Goal: Task Accomplishment & Management: Manage account settings

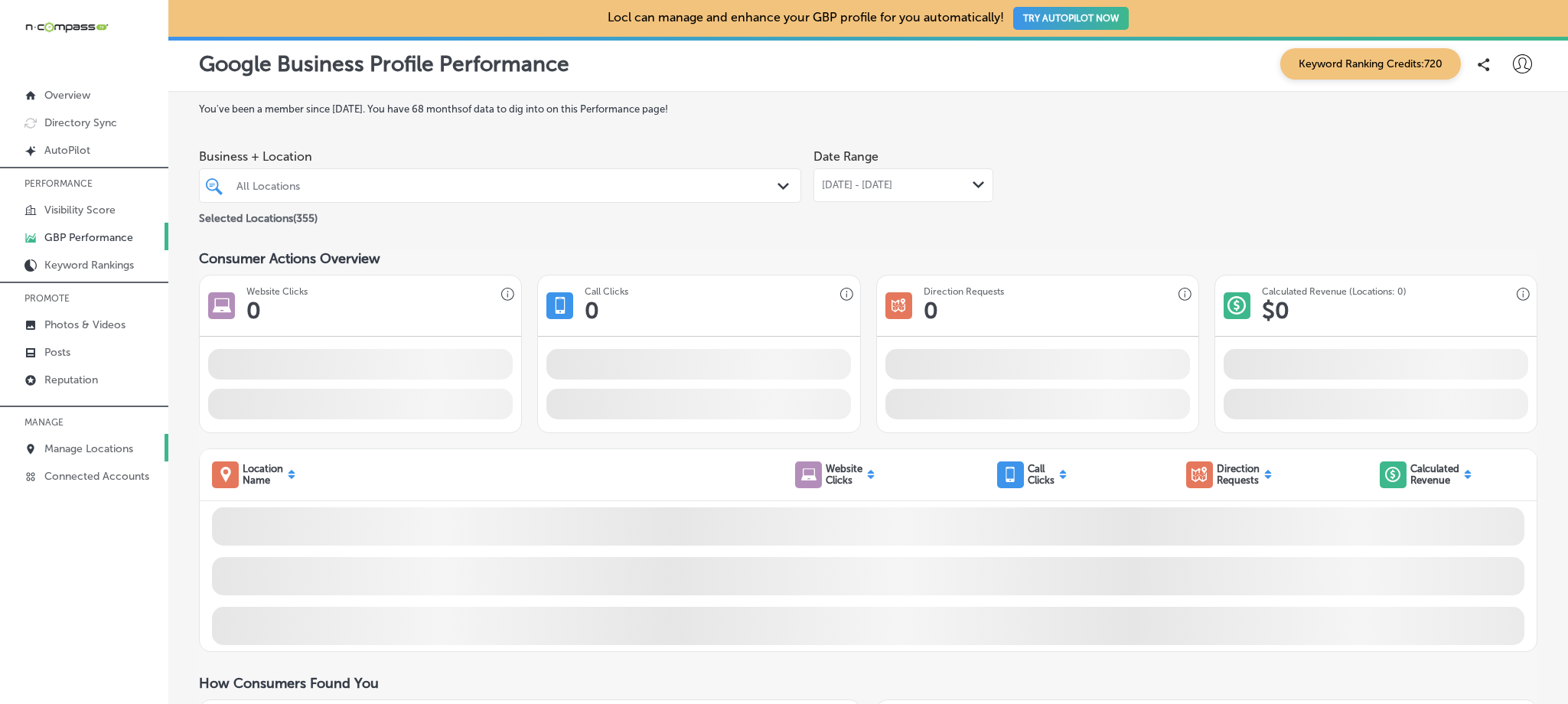
click at [96, 446] on p "Manage Locations" at bounding box center [89, 448] width 89 height 13
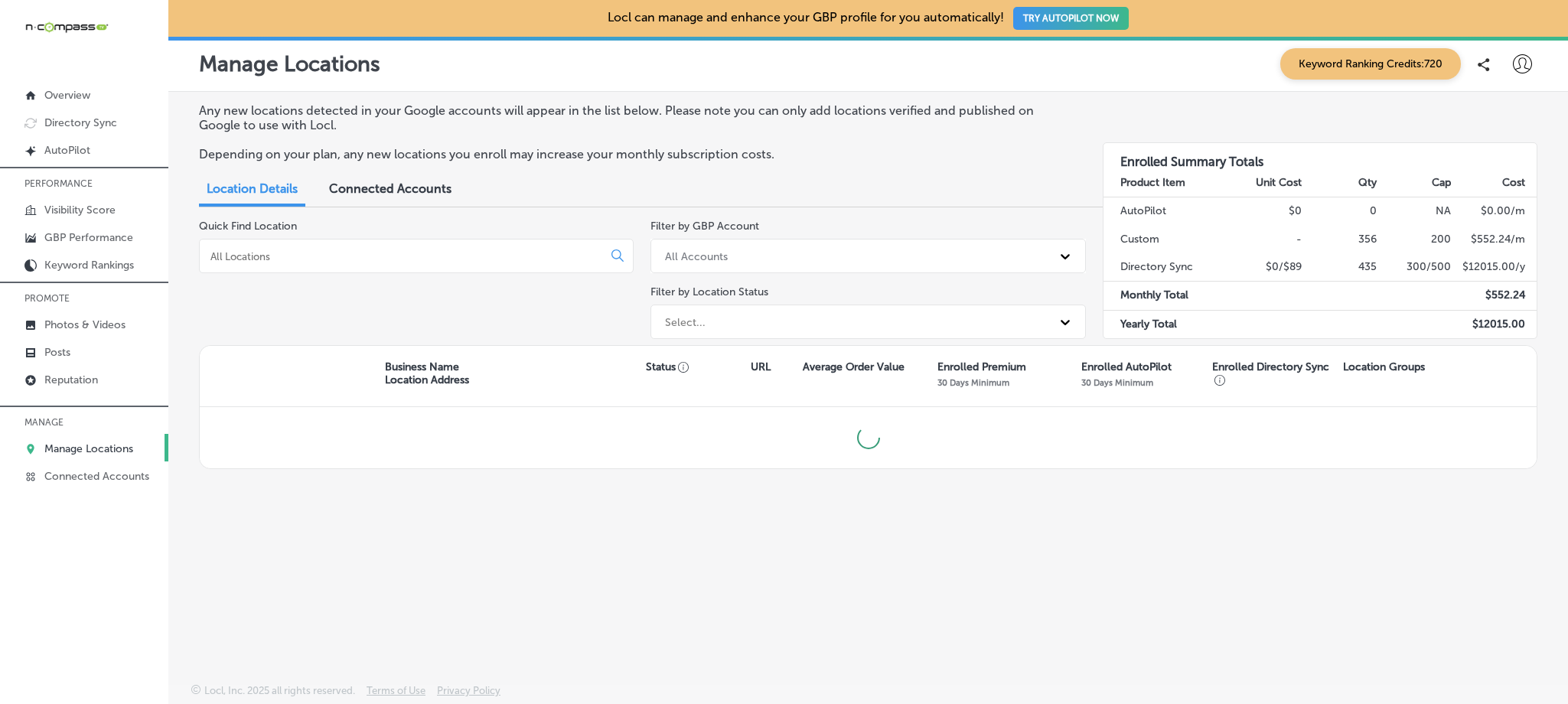
click at [415, 257] on input at bounding box center [404, 256] width 391 height 13
type input "zivel"
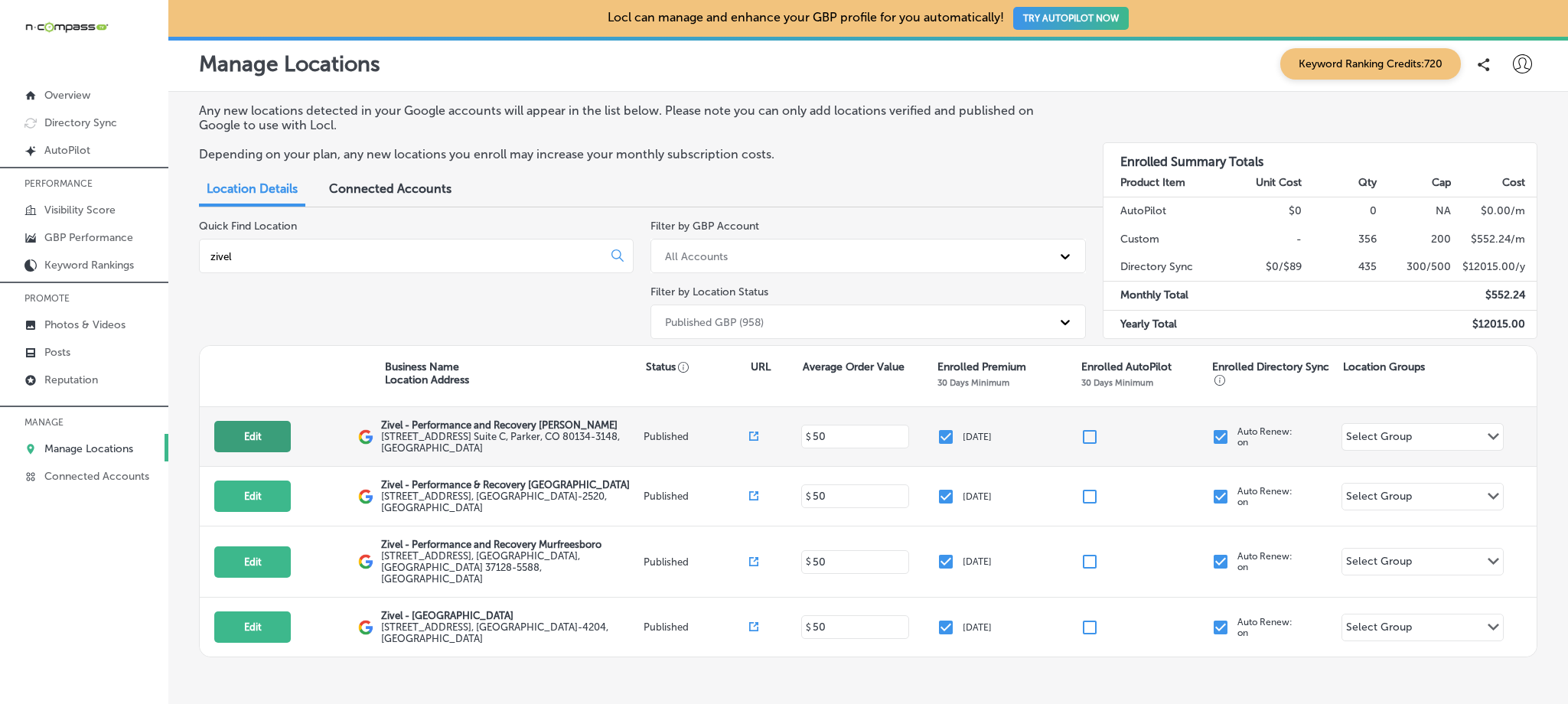
click at [261, 429] on button "Edit" at bounding box center [252, 437] width 76 height 32
select select "US"
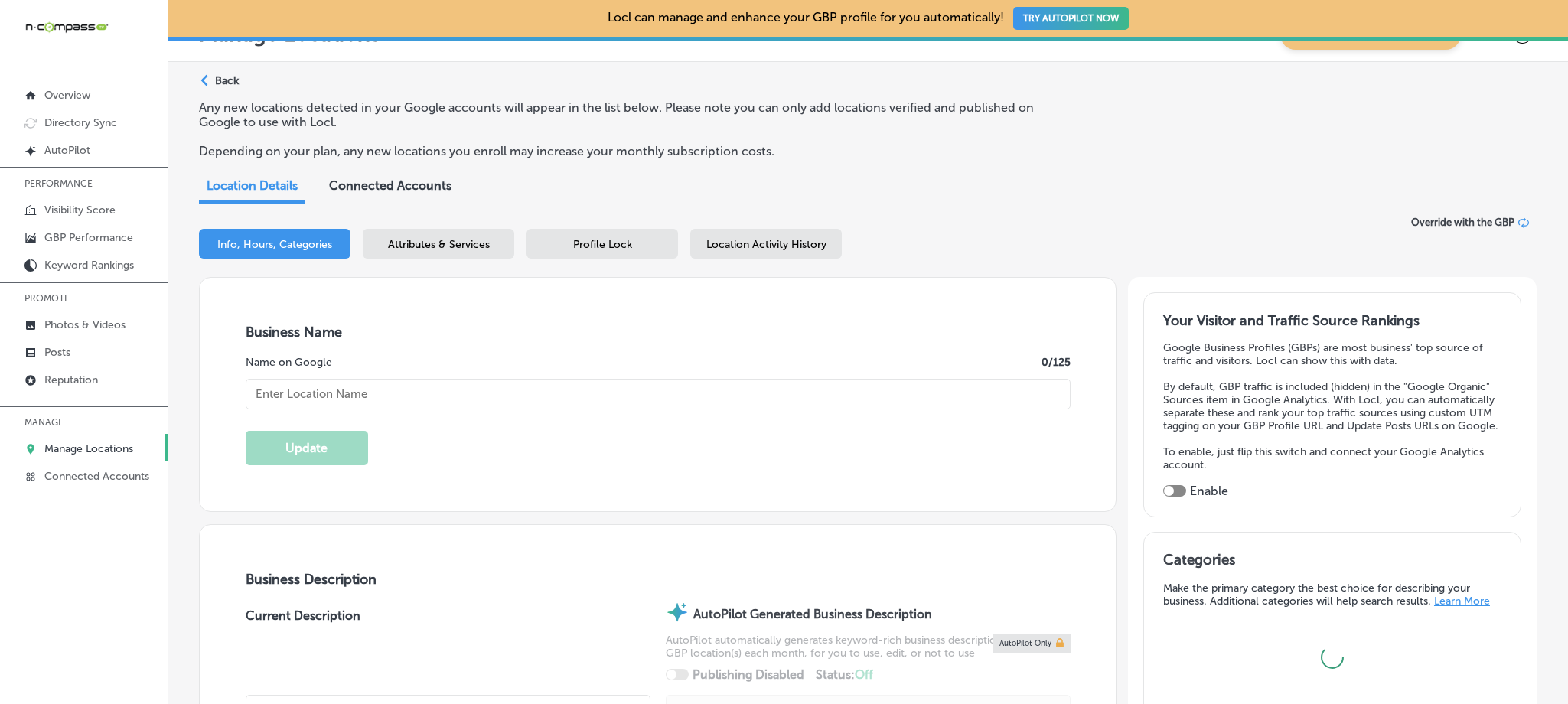
click at [462, 254] on div "Attributes & Services" at bounding box center [438, 244] width 152 height 30
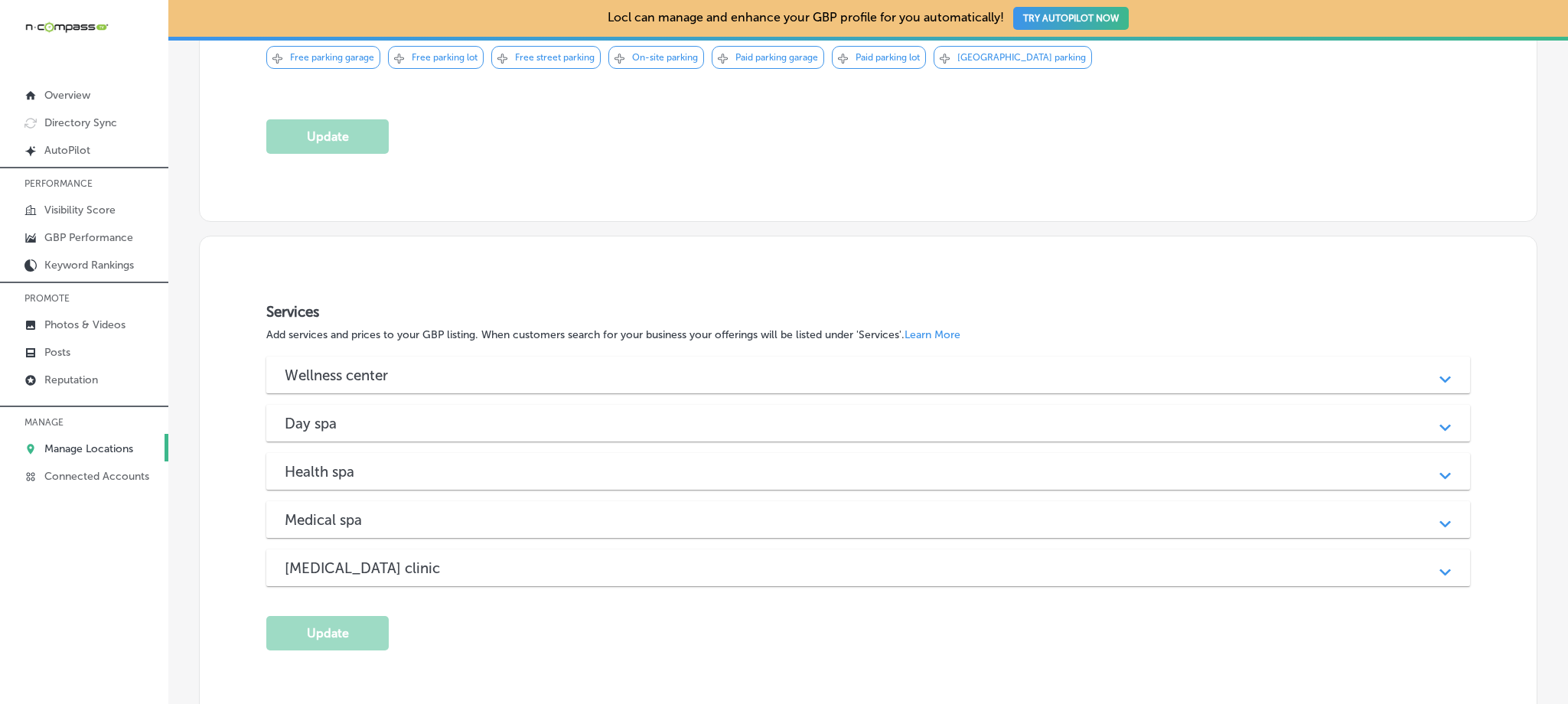
scroll to position [1494, 0]
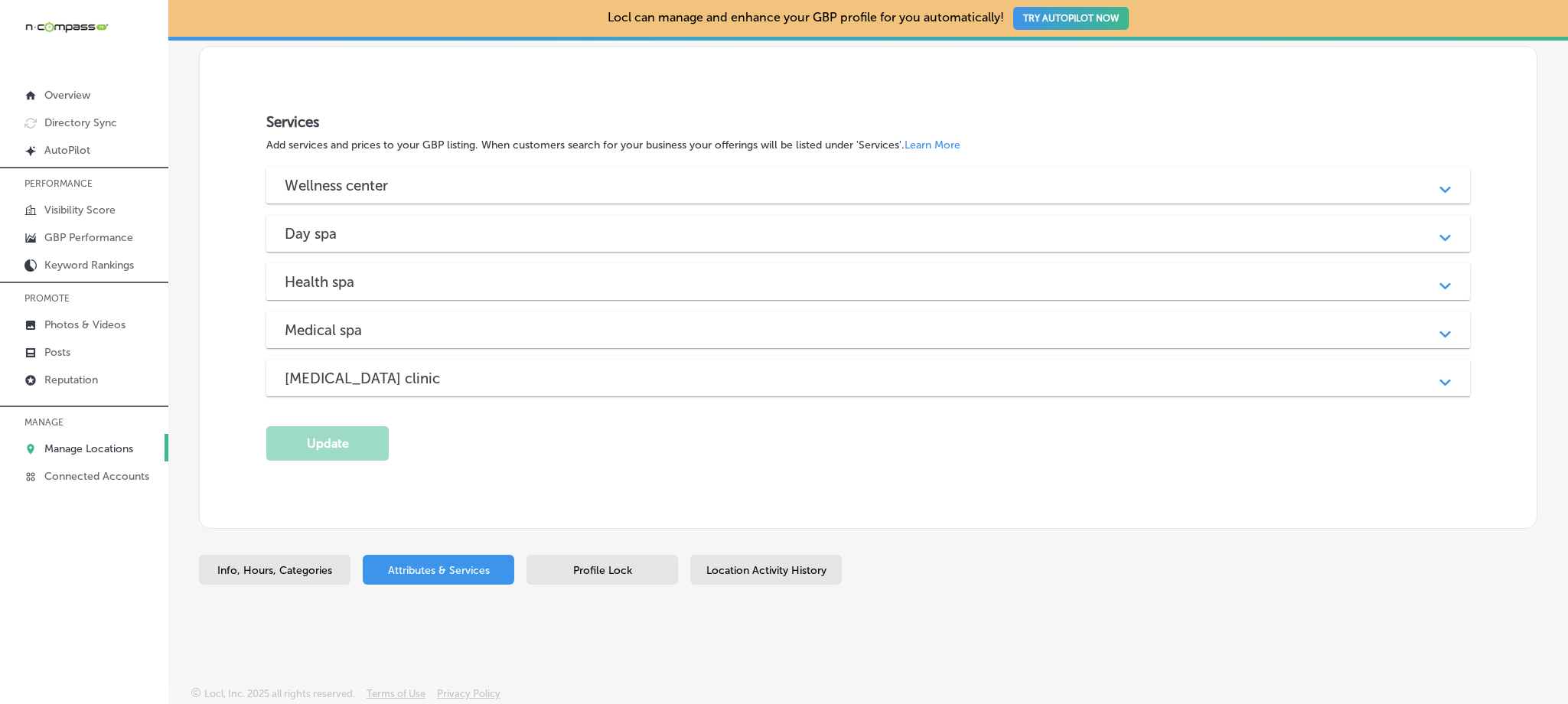
click at [508, 364] on div "[MEDICAL_DATA] clinic Path Created with Sketch." at bounding box center [867, 378] width 1203 height 37
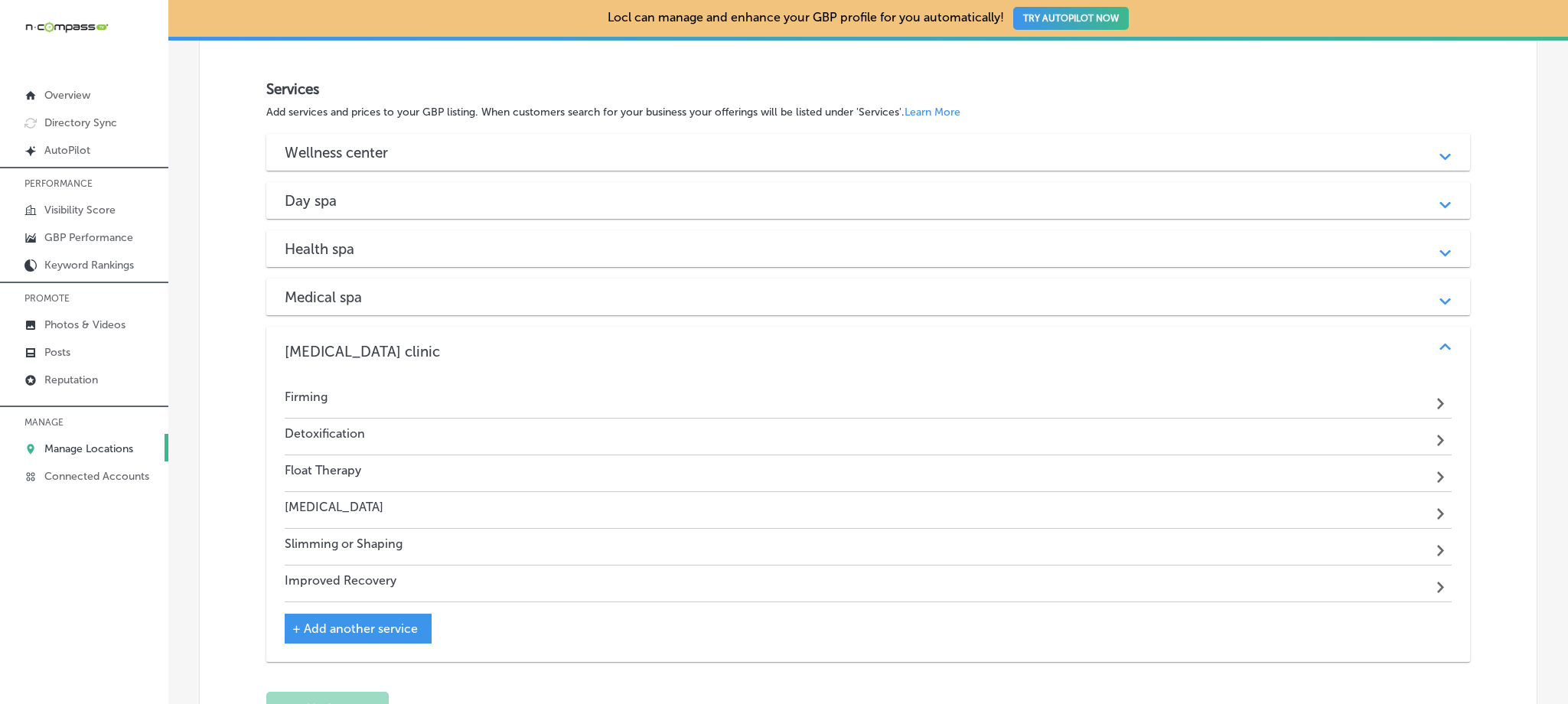
scroll to position [1528, 0]
click at [512, 347] on div "[MEDICAL_DATA] clinic" at bounding box center [868, 351] width 1166 height 17
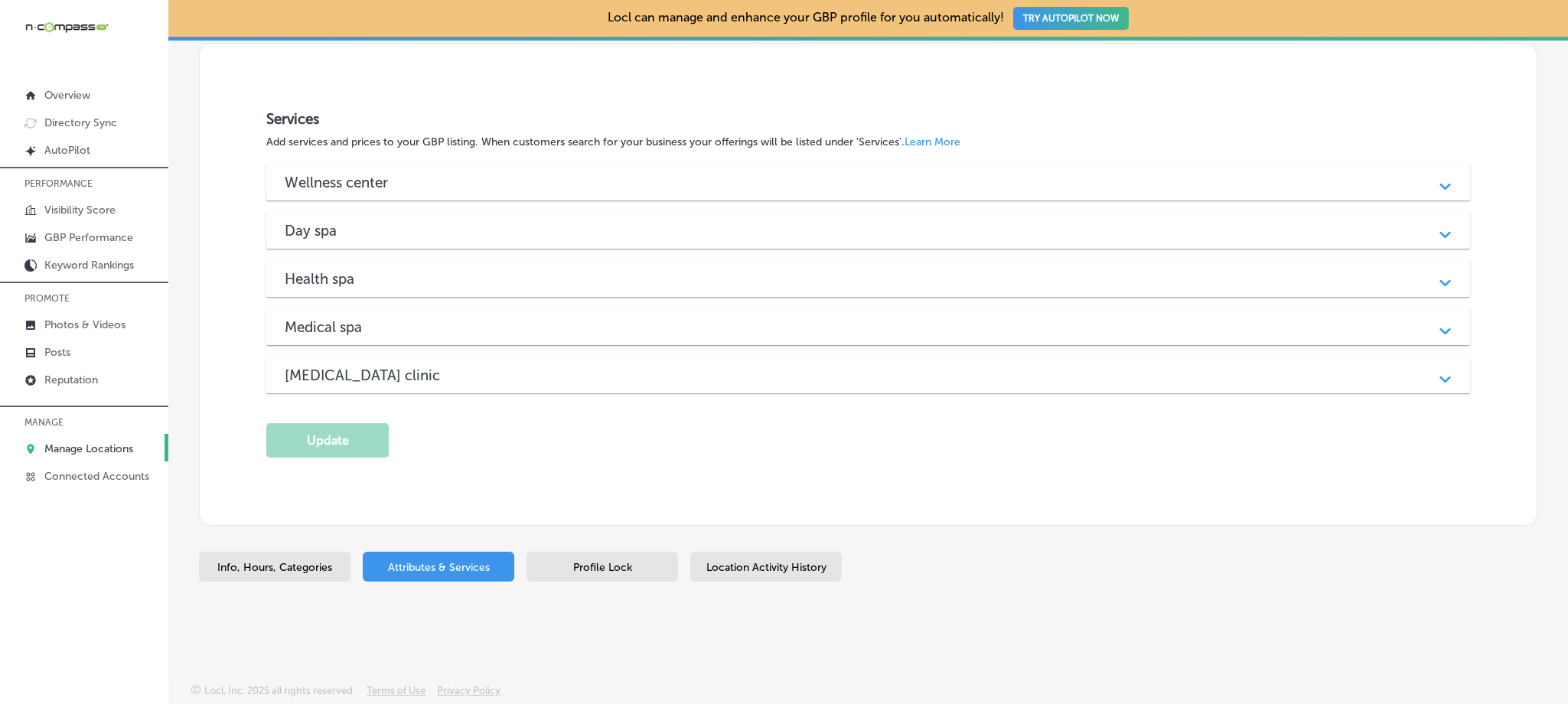
scroll to position [1494, 0]
click at [507, 306] on div "Wellness center Path Created with Sketch. [MEDICAL_DATA] Path Created with Sket…" at bounding box center [867, 281] width 1203 height 229
click at [490, 372] on div "[MEDICAL_DATA] clinic" at bounding box center [868, 379] width 1166 height 17
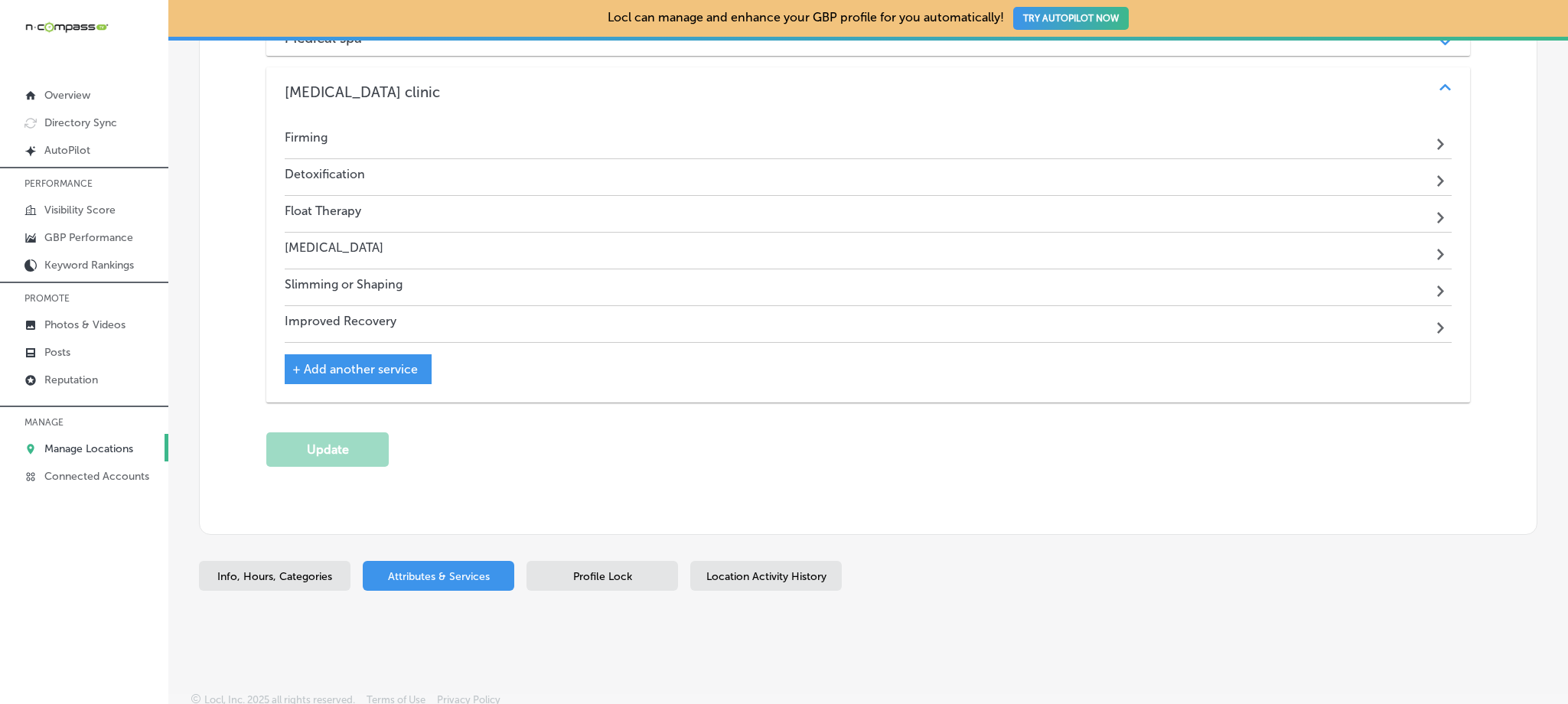
scroll to position [1792, 0]
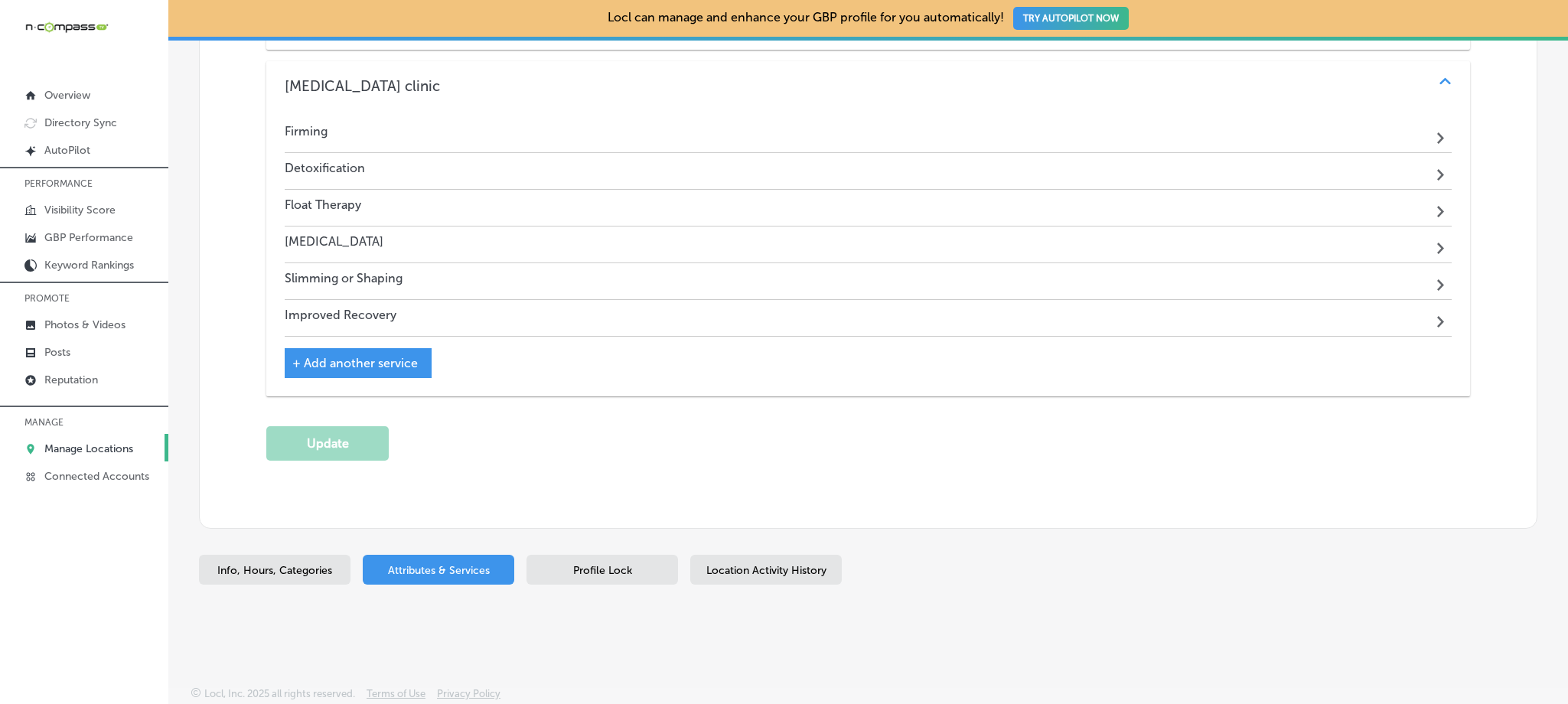
click at [392, 367] on span "+ Add another service" at bounding box center [355, 363] width 125 height 14
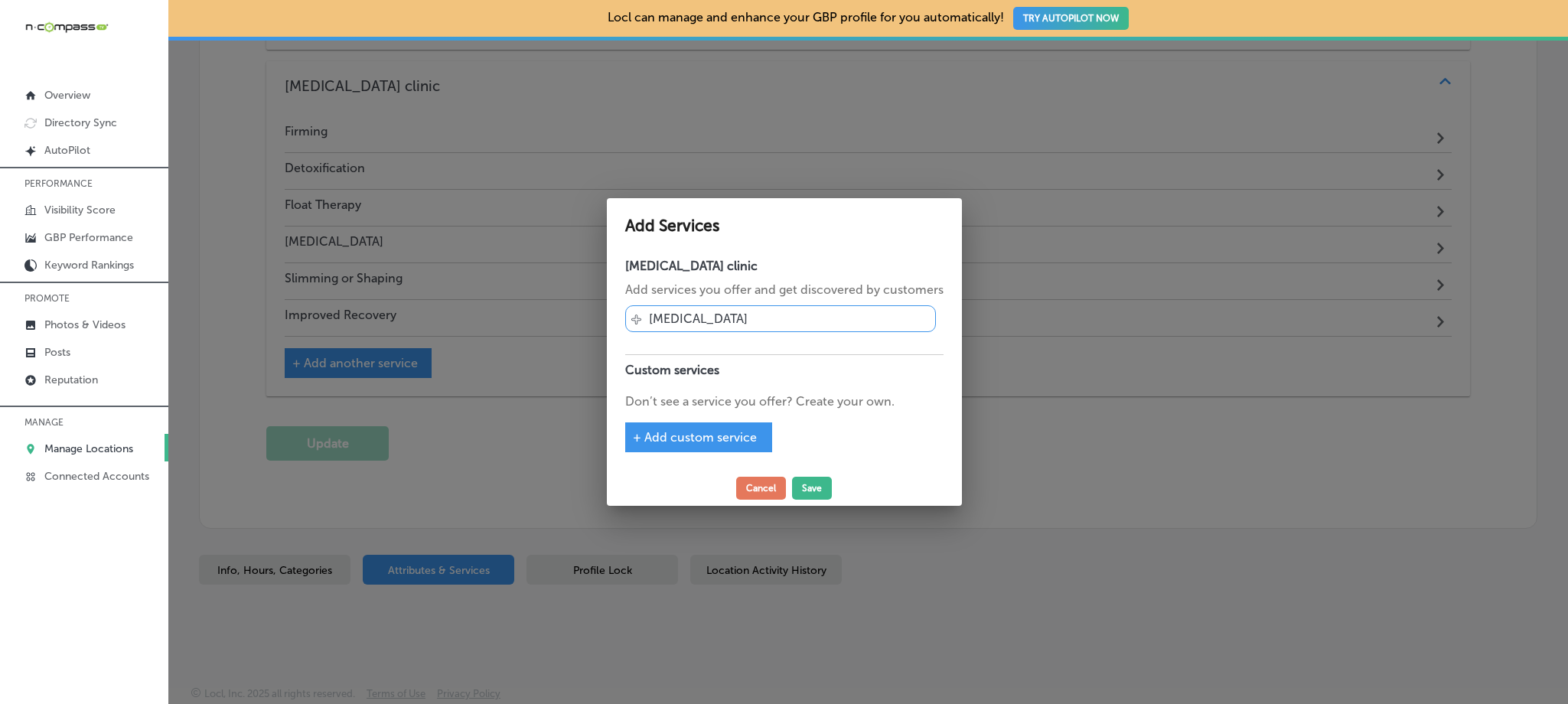
click at [748, 325] on p "[MEDICAL_DATA]" at bounding box center [698, 318] width 98 height 14
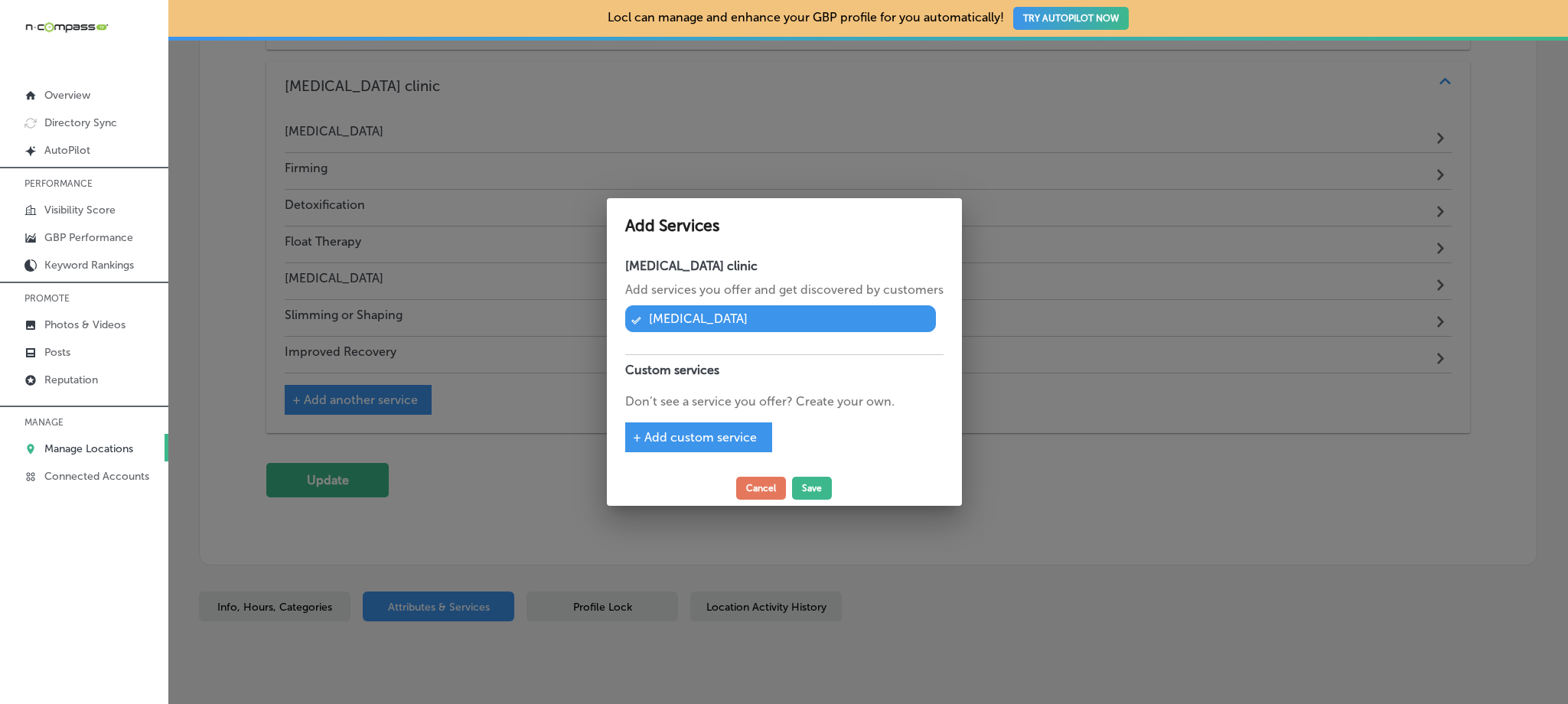
click at [748, 324] on p "[MEDICAL_DATA]" at bounding box center [698, 318] width 98 height 14
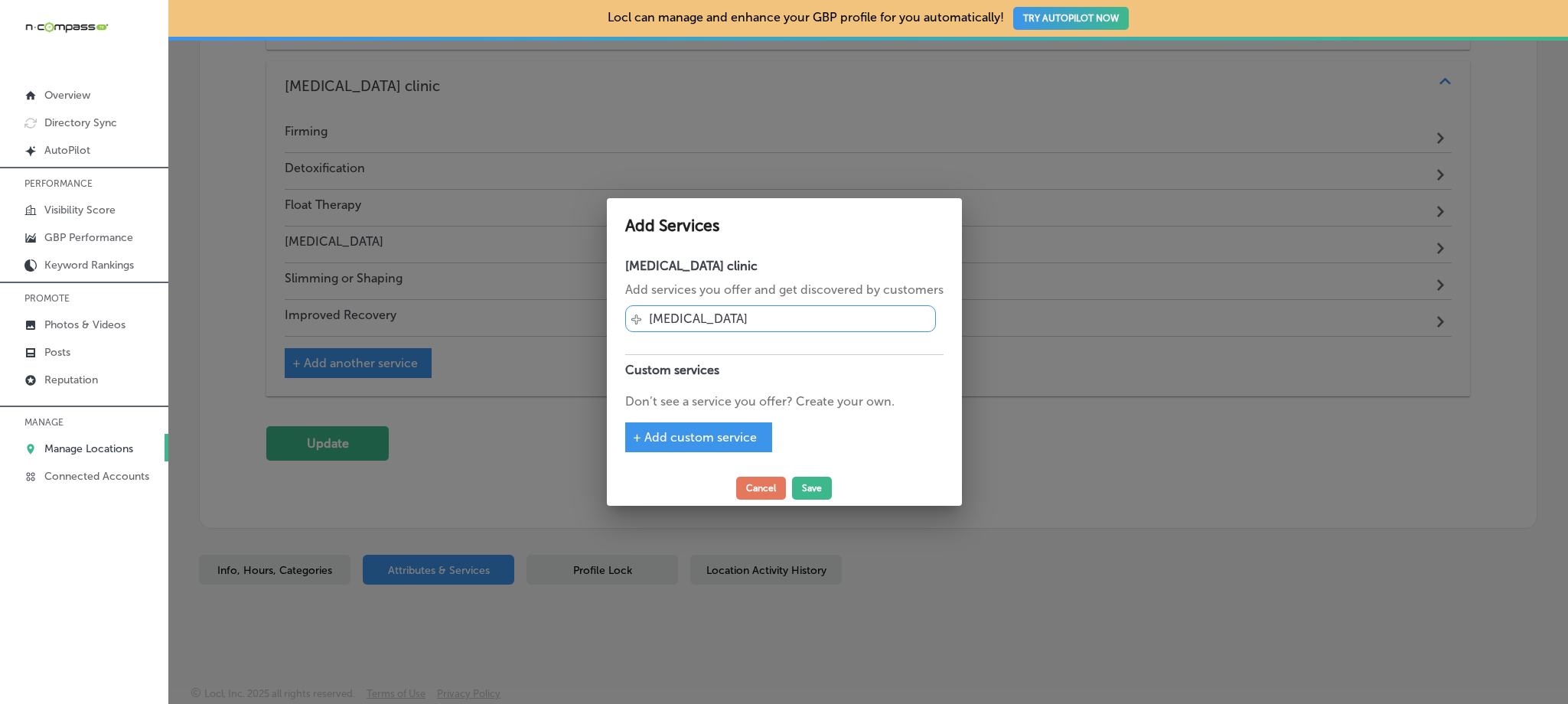
click at [707, 444] on span "+ Add custom service" at bounding box center [695, 437] width 124 height 14
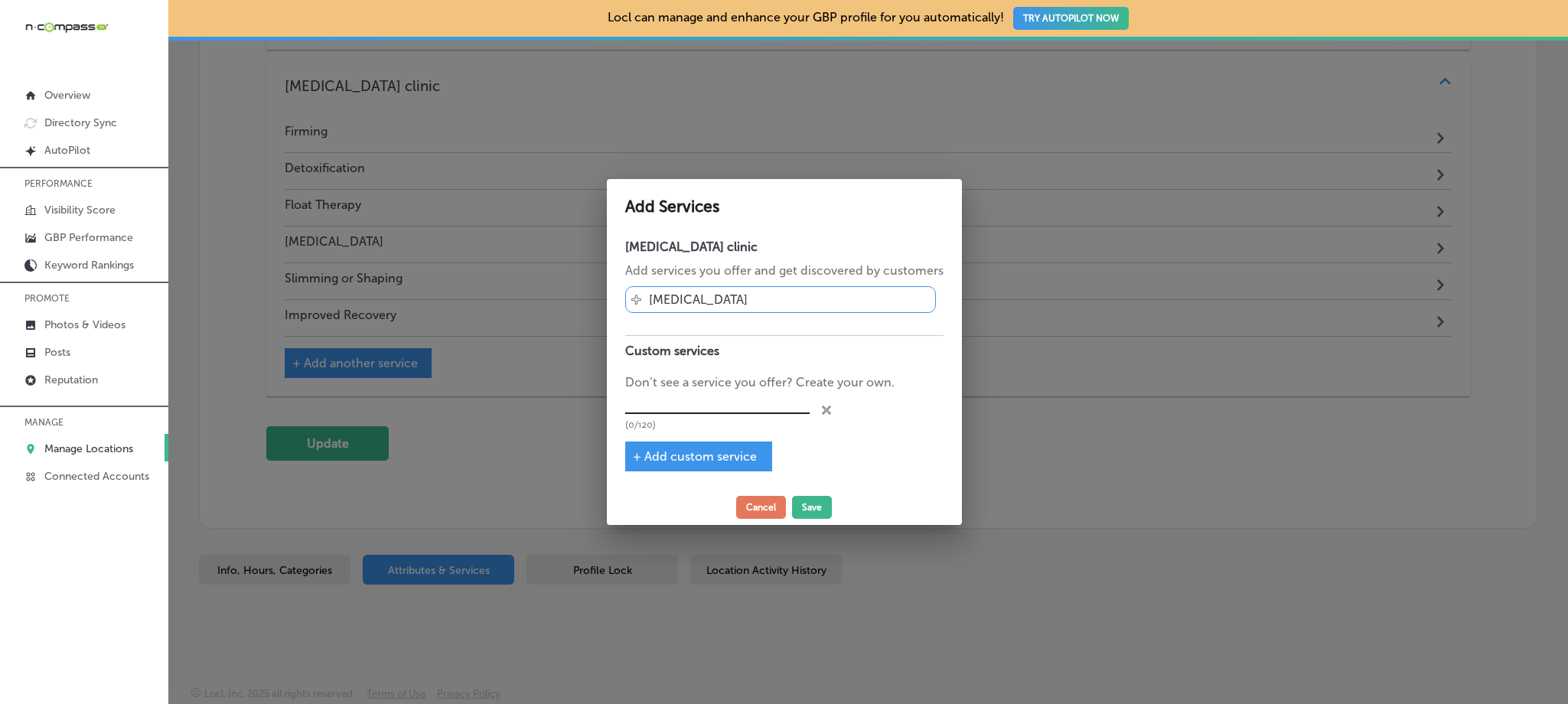
click at [720, 396] on input "text" at bounding box center [717, 403] width 184 height 24
type input "Facials"
click at [824, 504] on button "Save" at bounding box center [812, 507] width 40 height 23
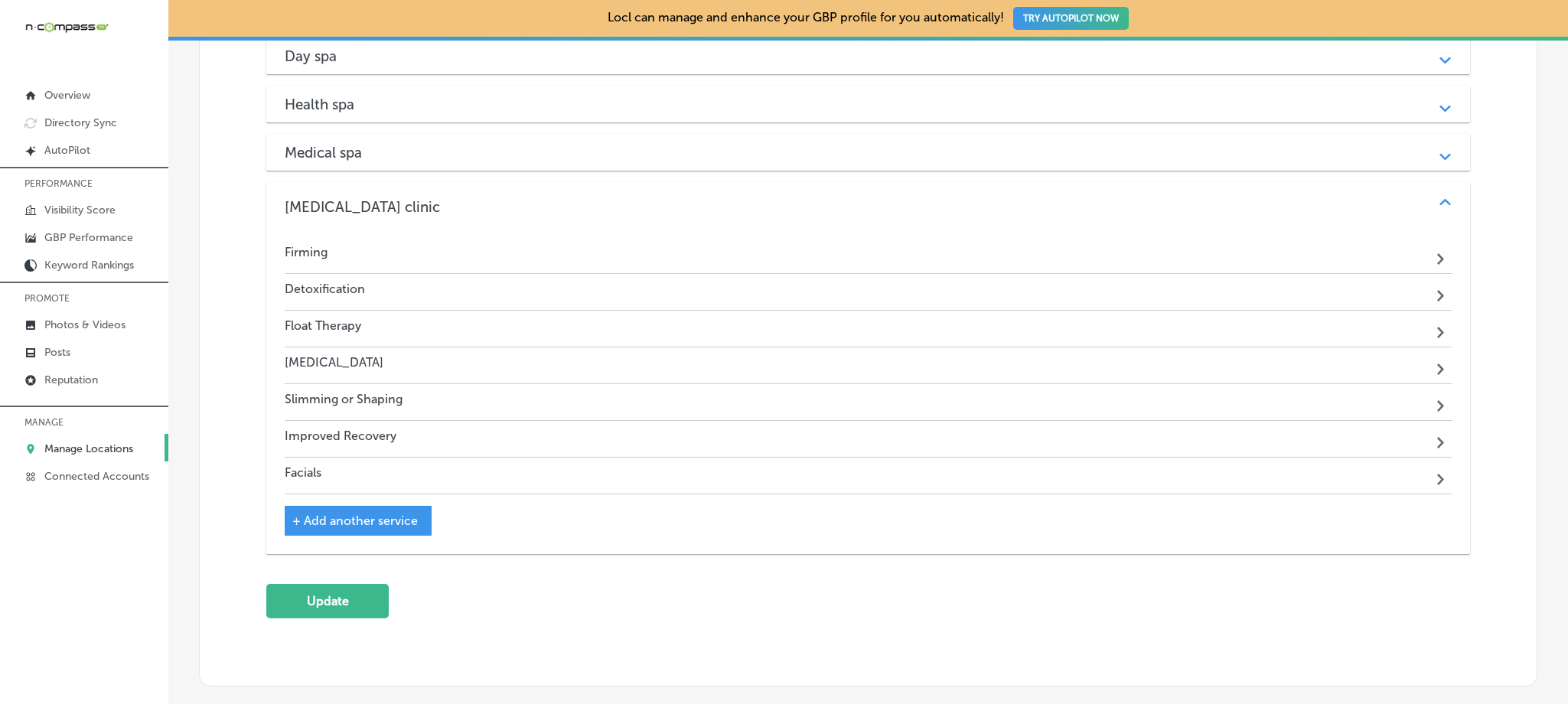
scroll to position [1512, 0]
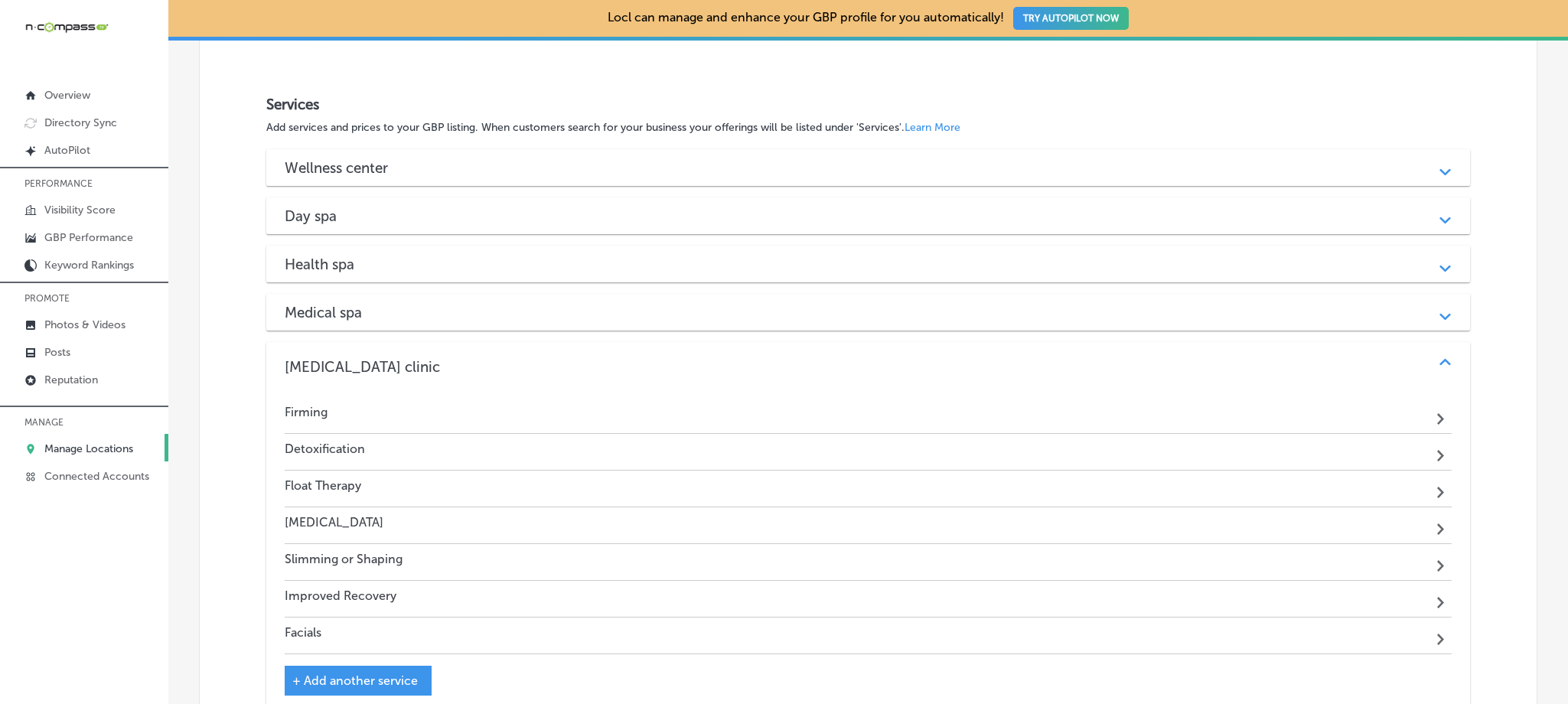
click at [342, 310] on h3 "Medical spa" at bounding box center [336, 313] width 102 height 17
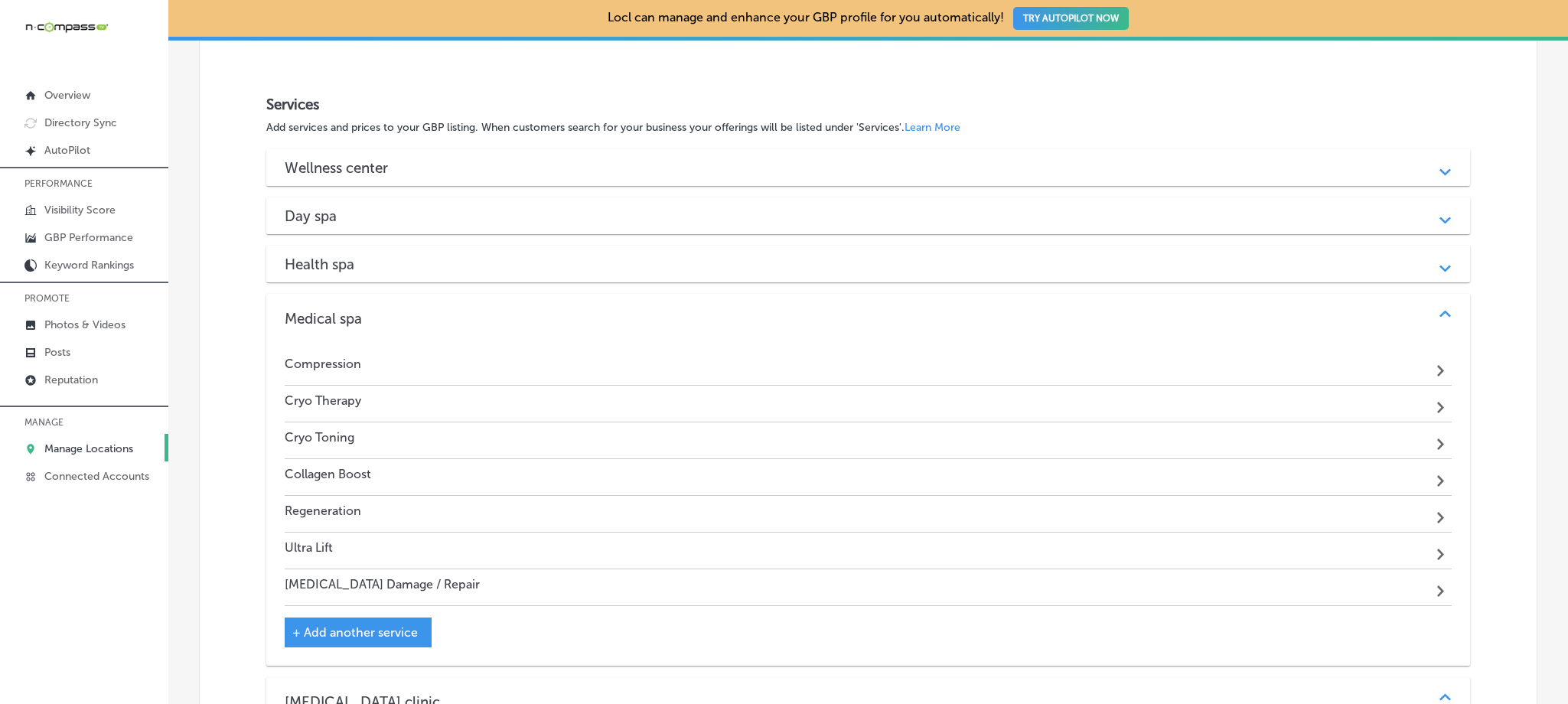
click at [430, 265] on div "Health spa" at bounding box center [868, 264] width 1166 height 17
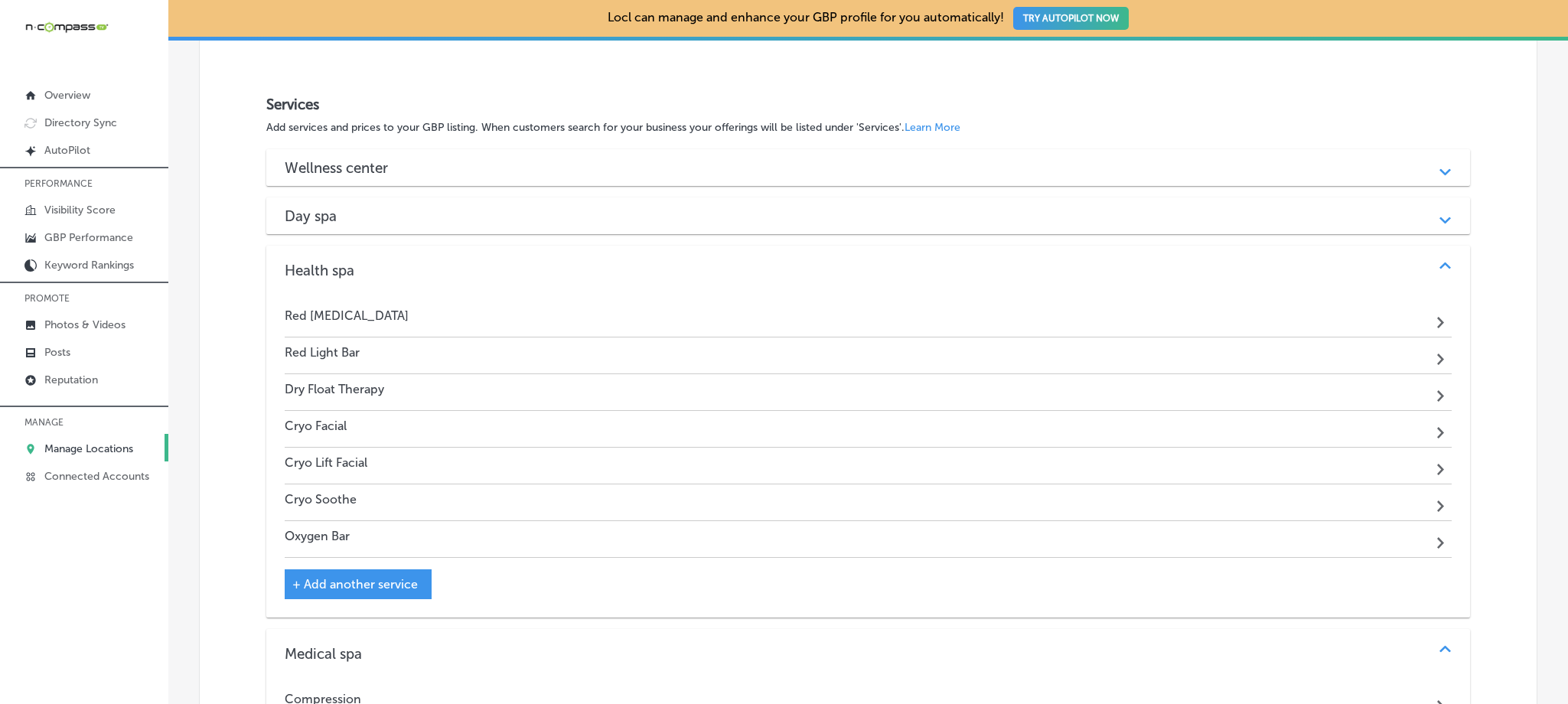
click at [432, 222] on div "Day spa Path Created with Sketch." at bounding box center [867, 216] width 1203 height 37
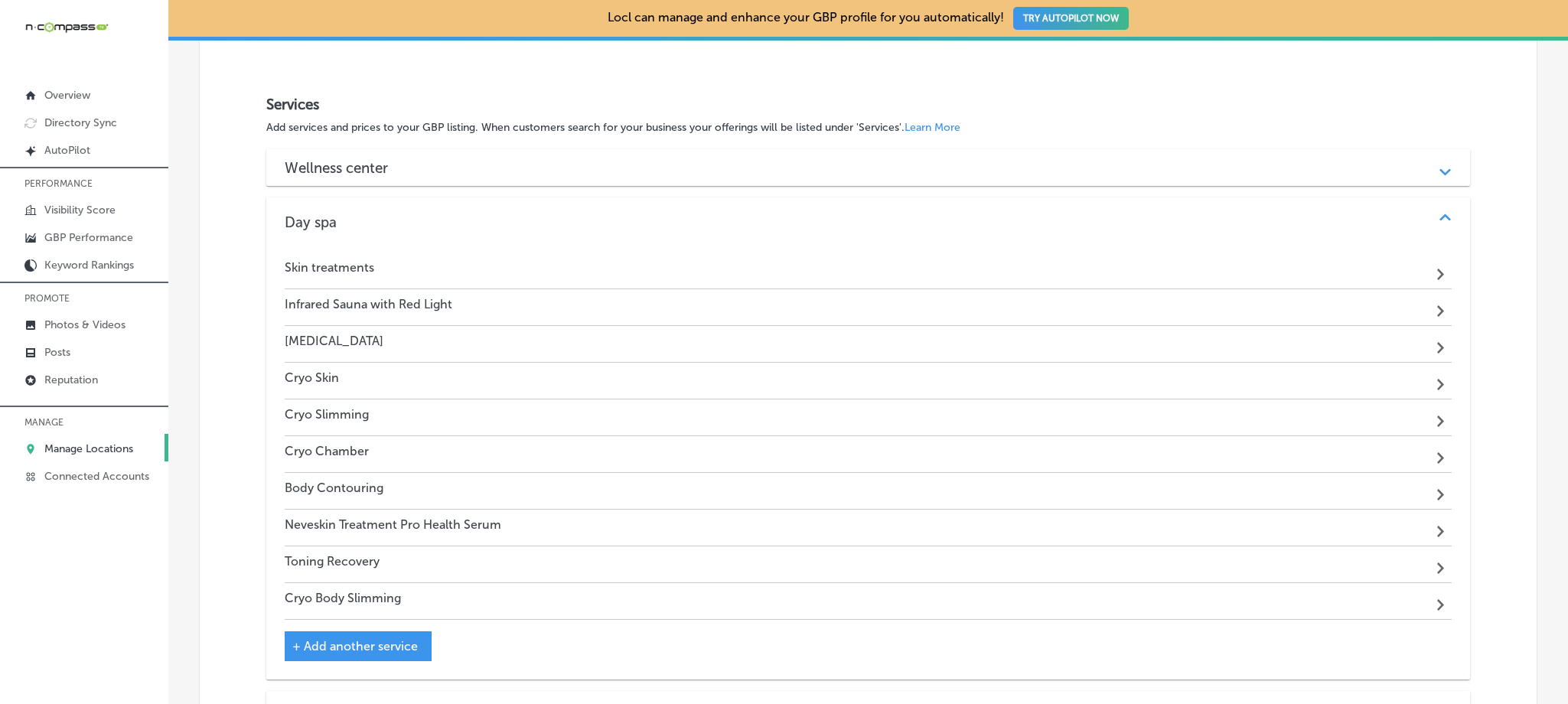
click at [399, 178] on div "Wellness center Path Created with Sketch." at bounding box center [867, 167] width 1203 height 37
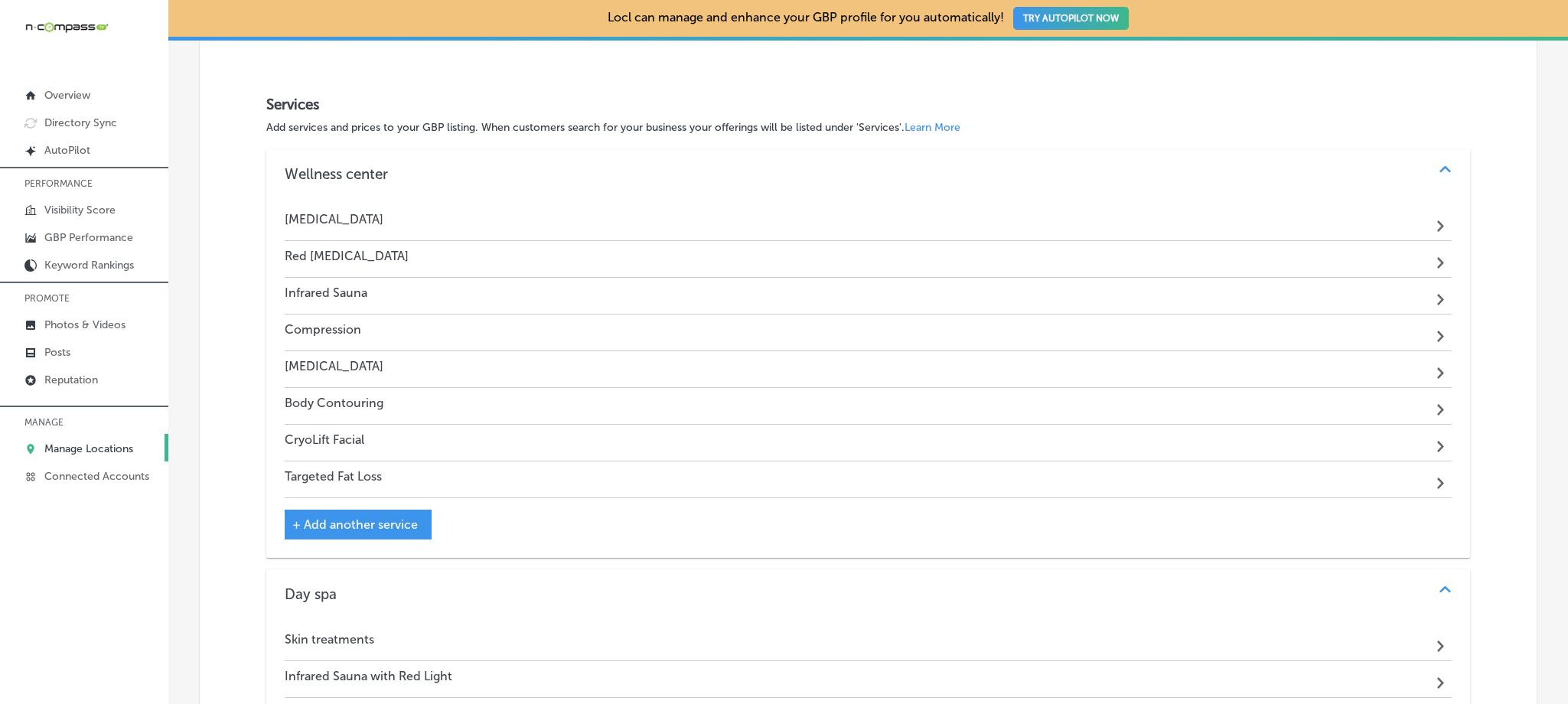
click at [365, 525] on span "+ Add another service" at bounding box center [355, 525] width 125 height 14
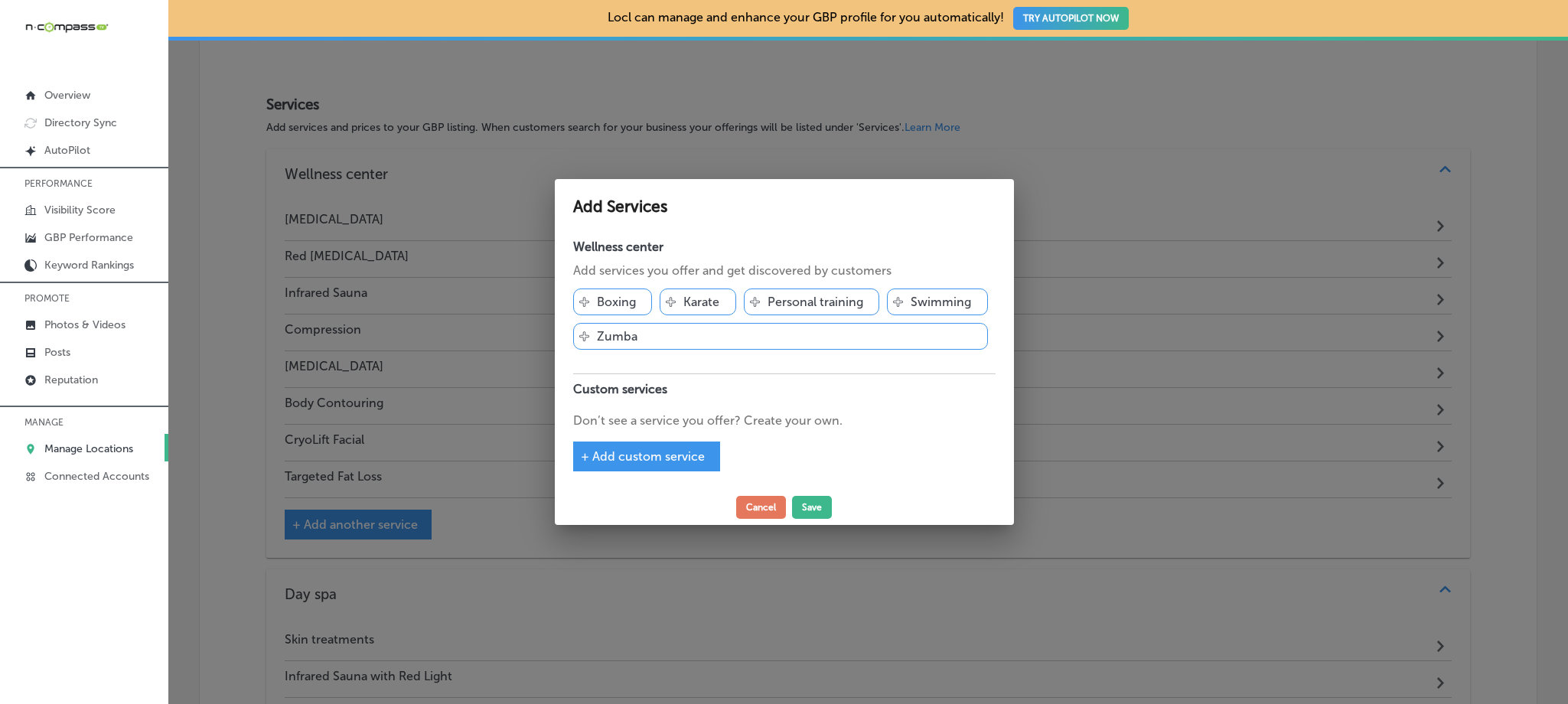
click at [665, 414] on p "Don’t see a service you offer? Create your own." at bounding box center [784, 421] width 422 height 18
click at [658, 443] on div "+ Add custom service" at bounding box center [646, 456] width 147 height 30
click at [638, 455] on span "+ Add custom service" at bounding box center [643, 456] width 124 height 14
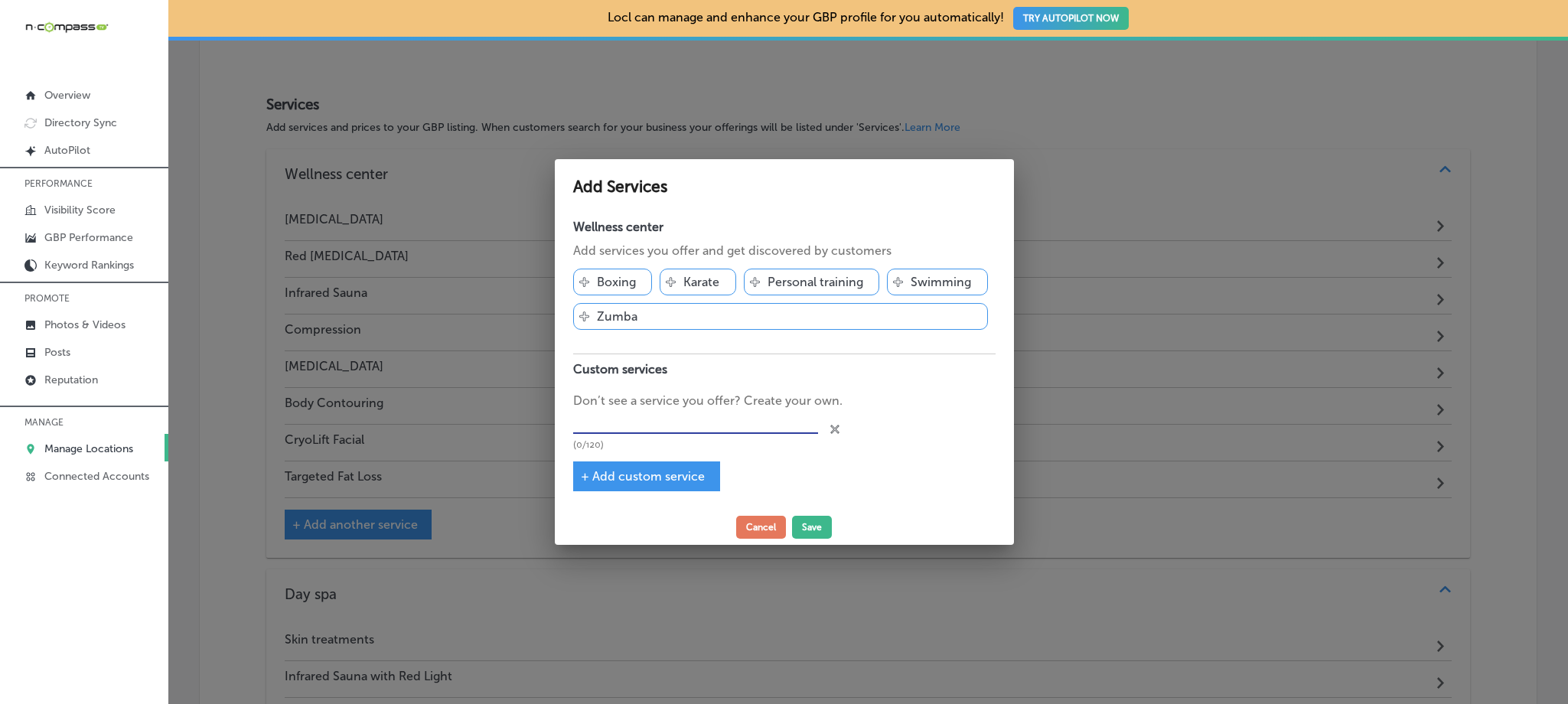
click at [642, 417] on input "text" at bounding box center [695, 422] width 245 height 24
type input "Body Slimming"
click at [805, 523] on button "Save" at bounding box center [812, 527] width 40 height 23
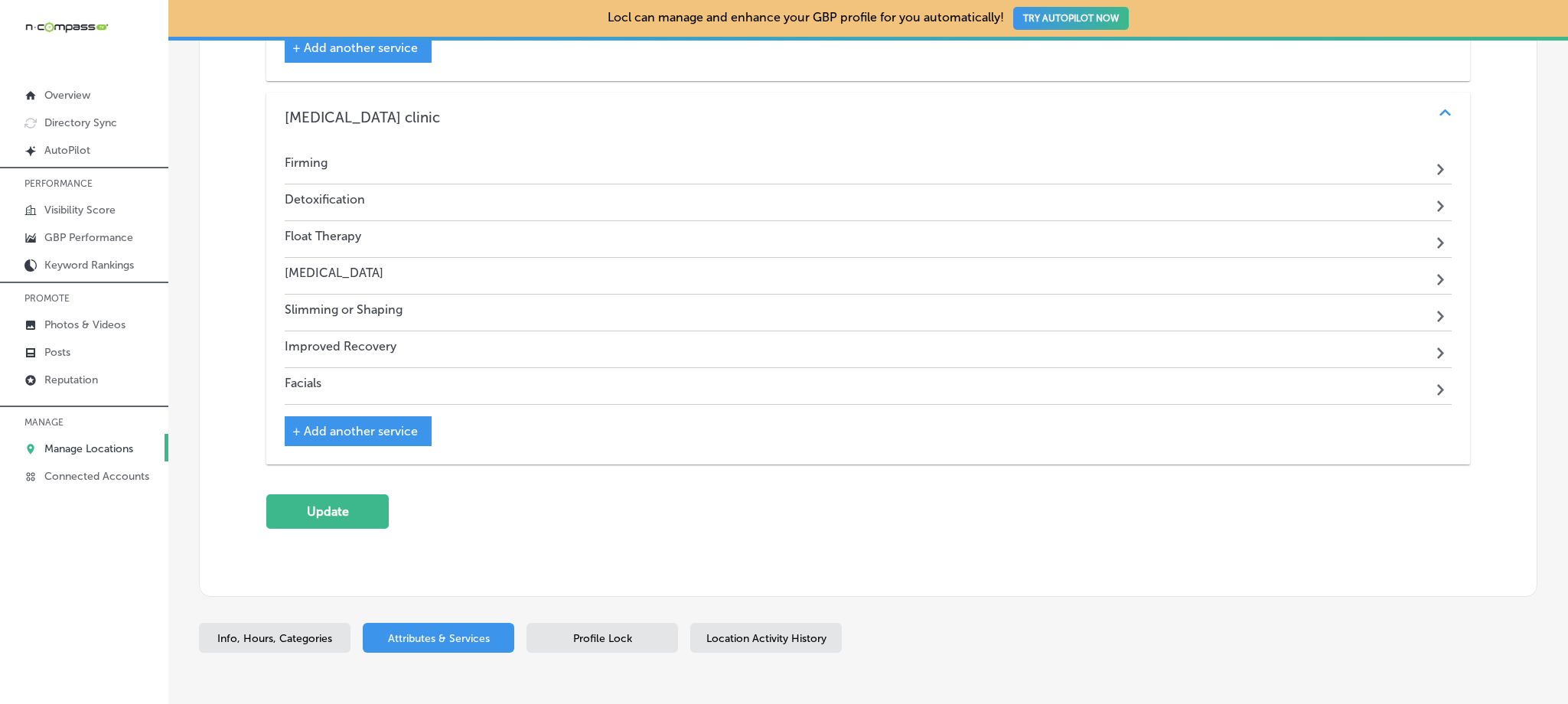
scroll to position [3332, 0]
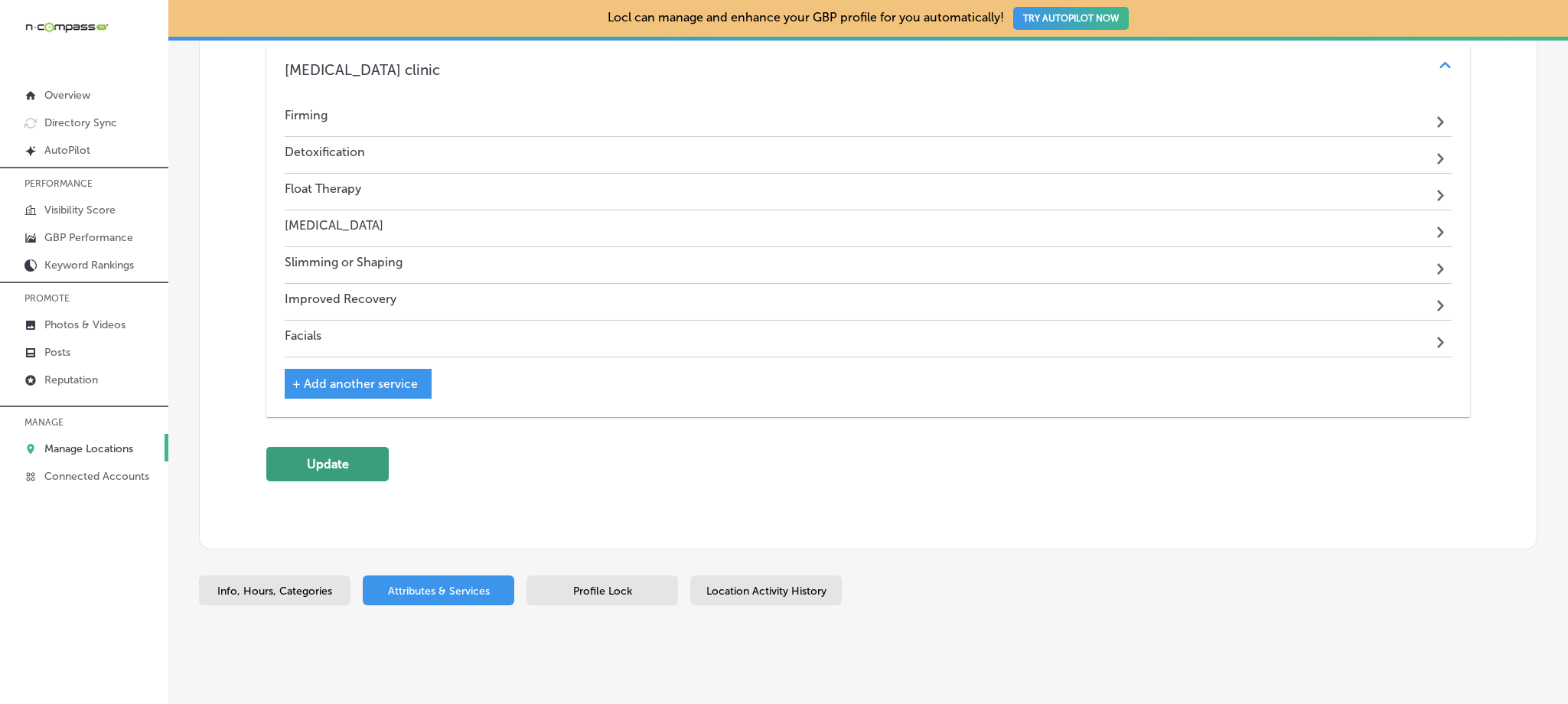
click at [302, 466] on button "Update" at bounding box center [327, 464] width 122 height 34
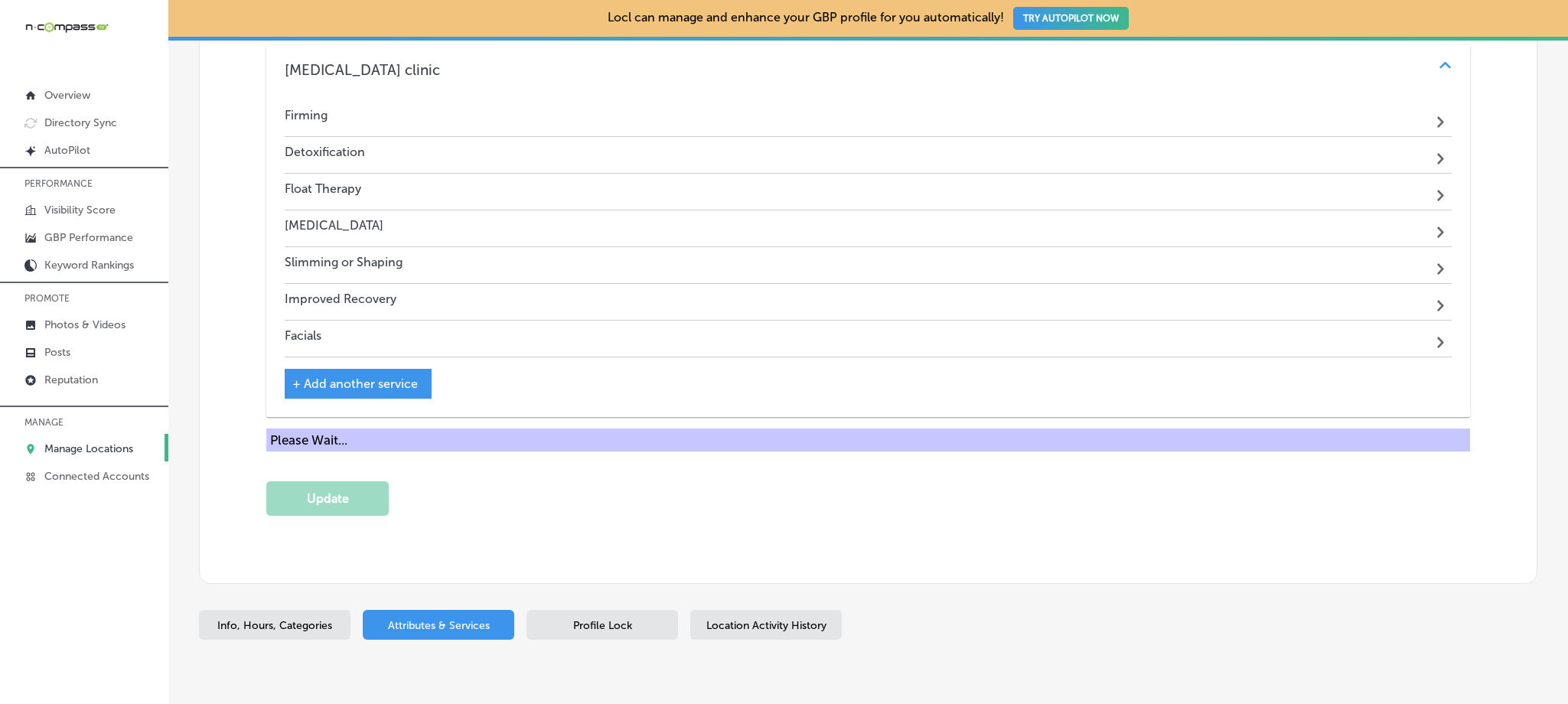
scroll to position [3198, 0]
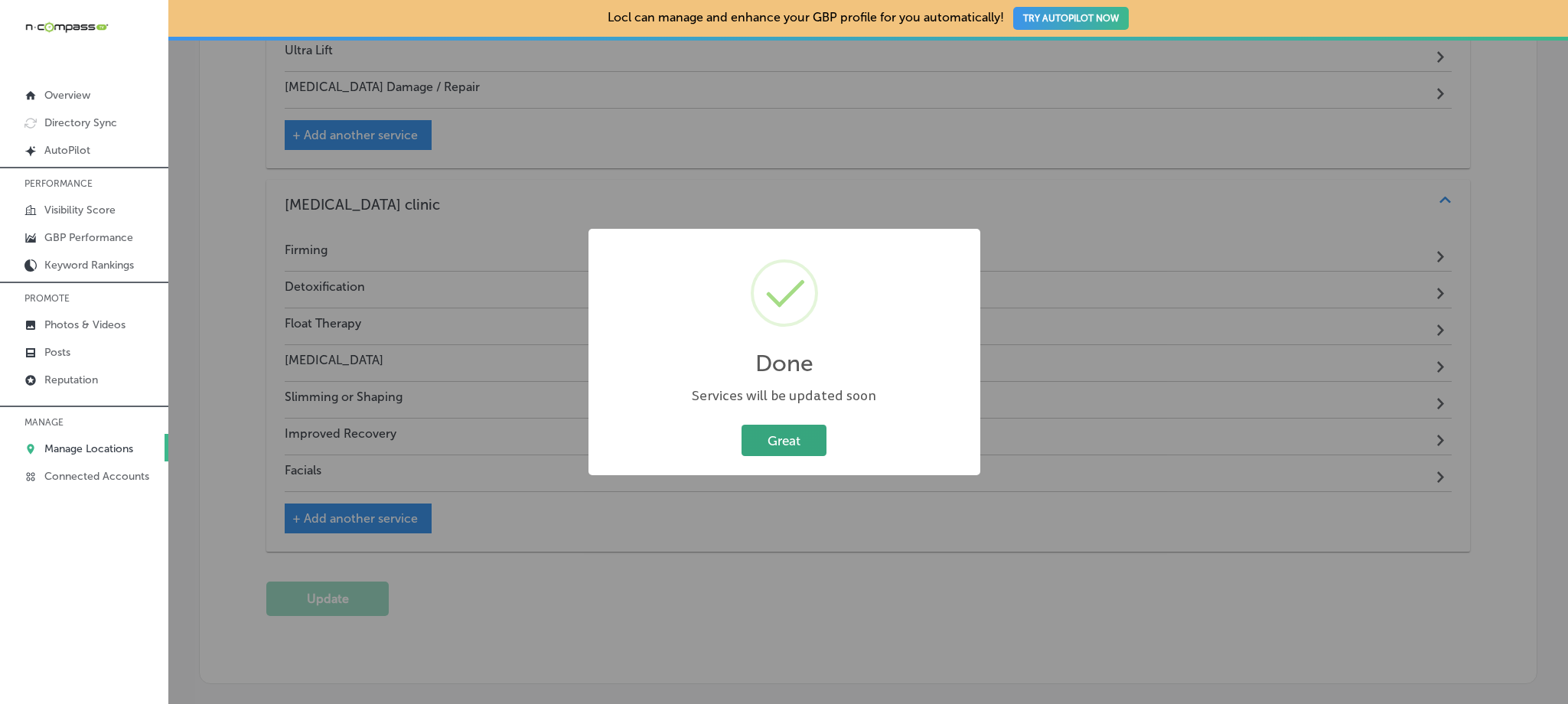
click at [776, 443] on button "Great" at bounding box center [784, 440] width 85 height 32
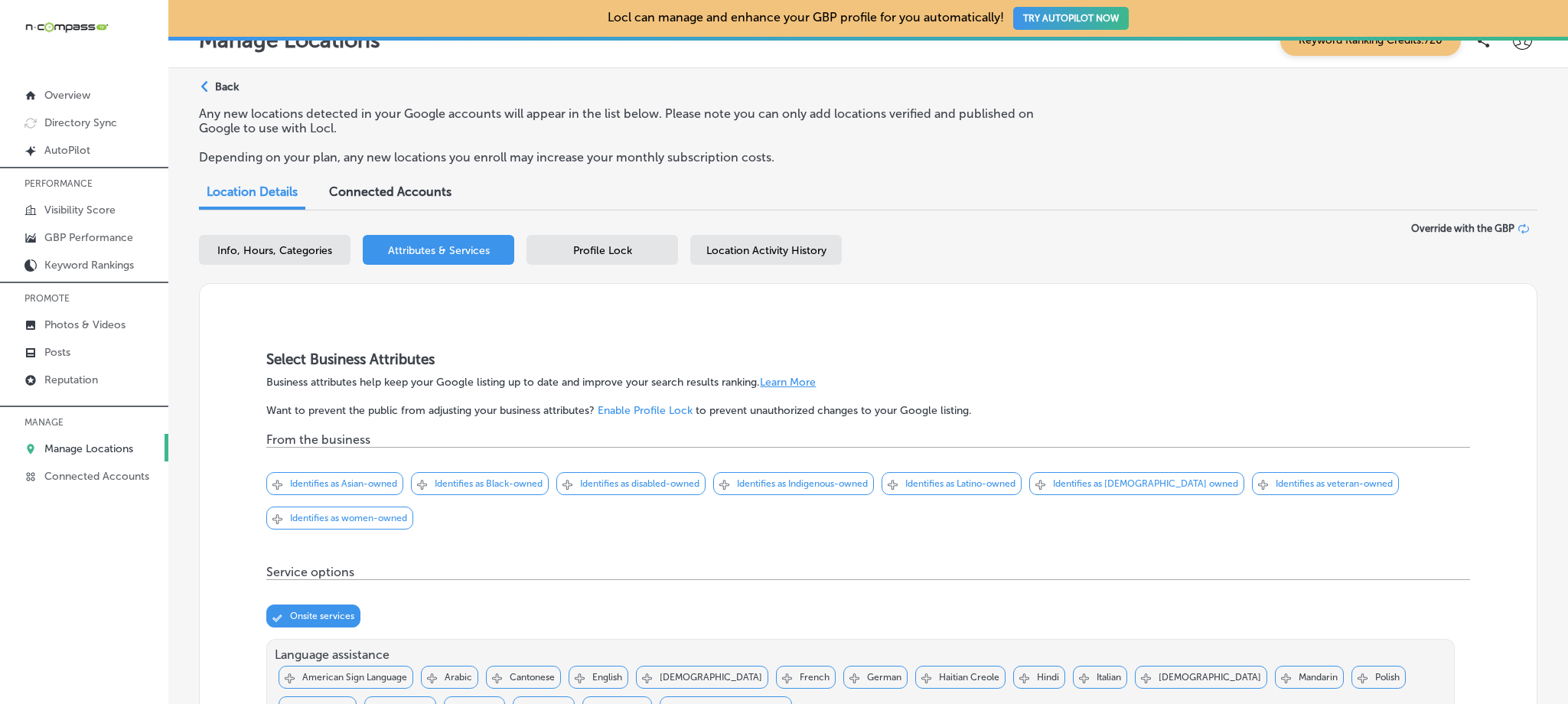
scroll to position [0, 0]
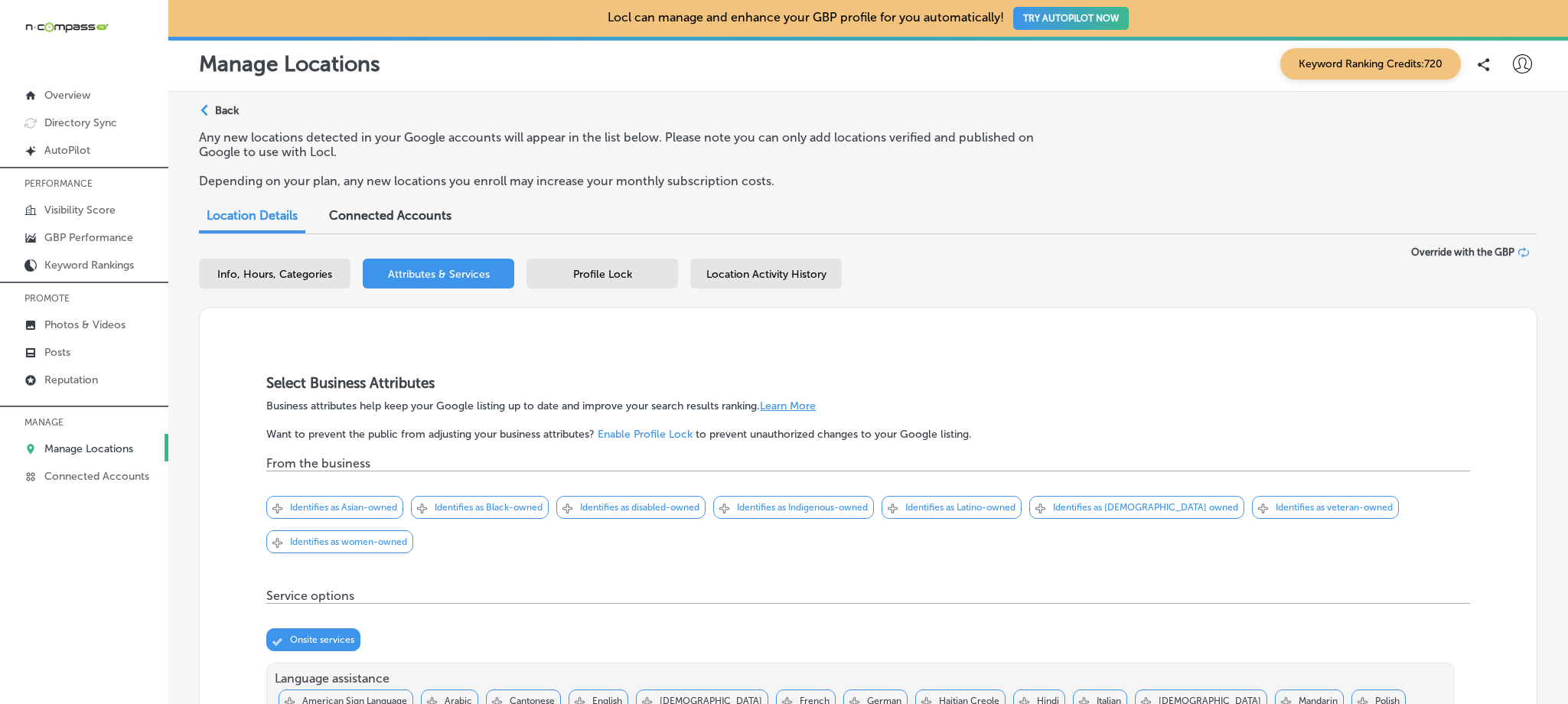
click at [209, 111] on div "Path Created with Sketch." at bounding box center [206, 110] width 12 height 12
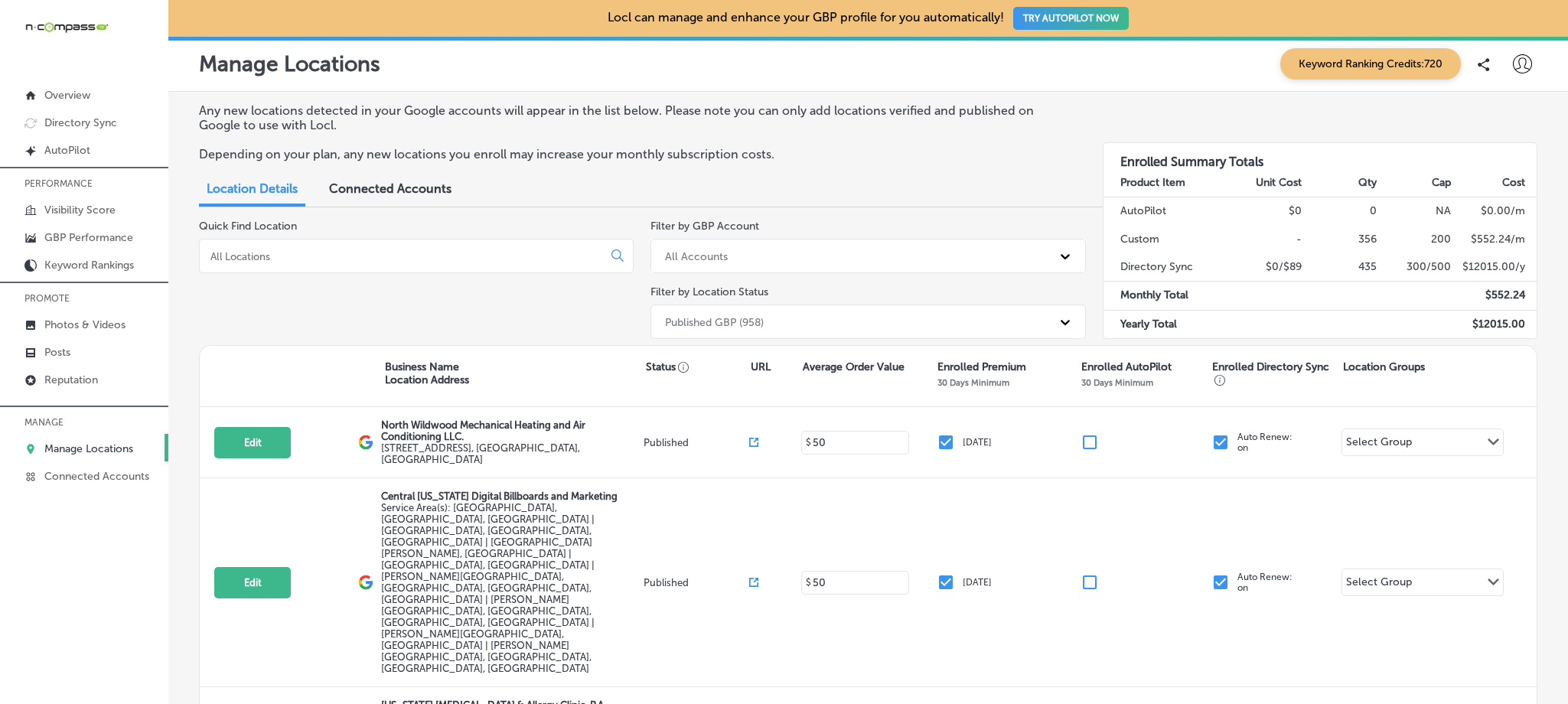
click at [386, 254] on input at bounding box center [404, 256] width 391 height 13
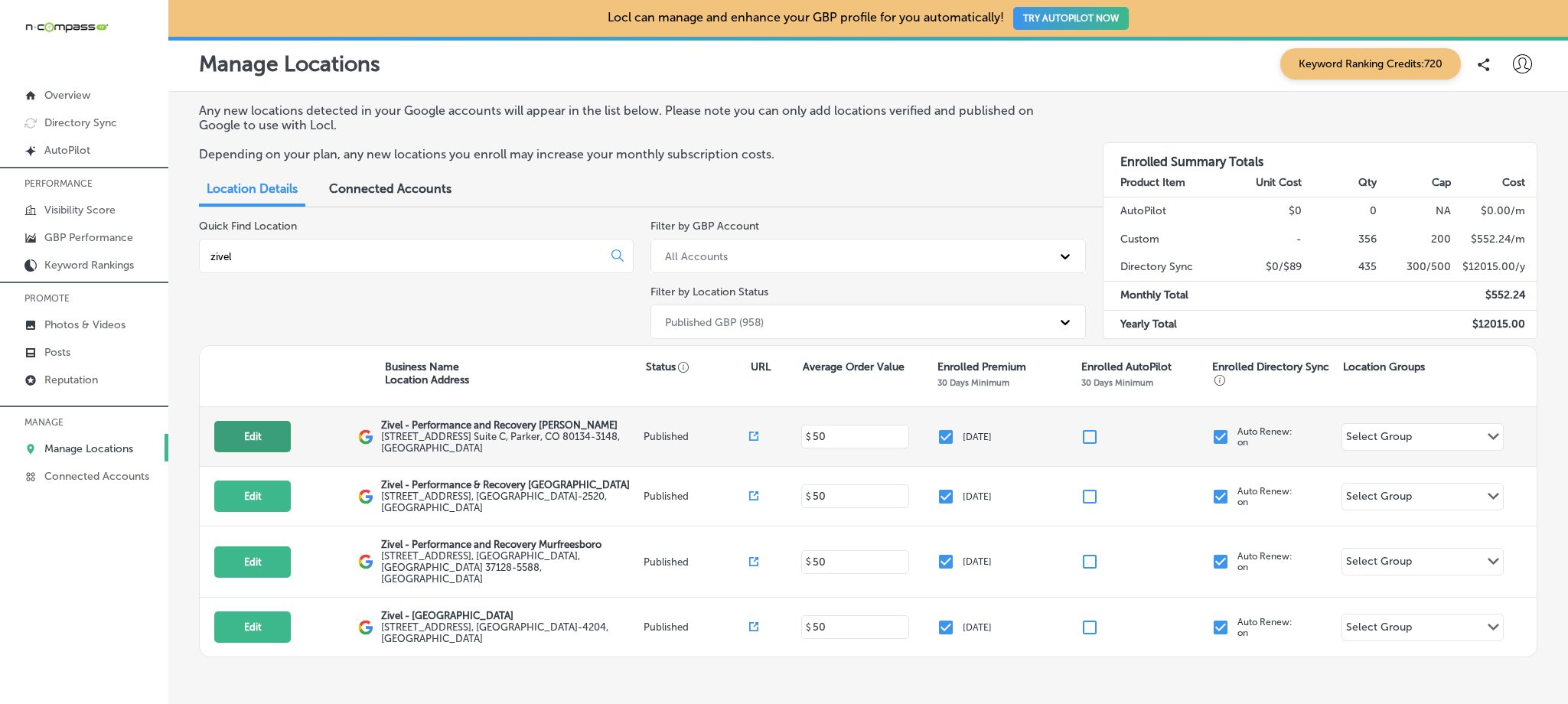
type input "zivel"
click at [255, 435] on button "Edit" at bounding box center [252, 437] width 76 height 32
select select "US"
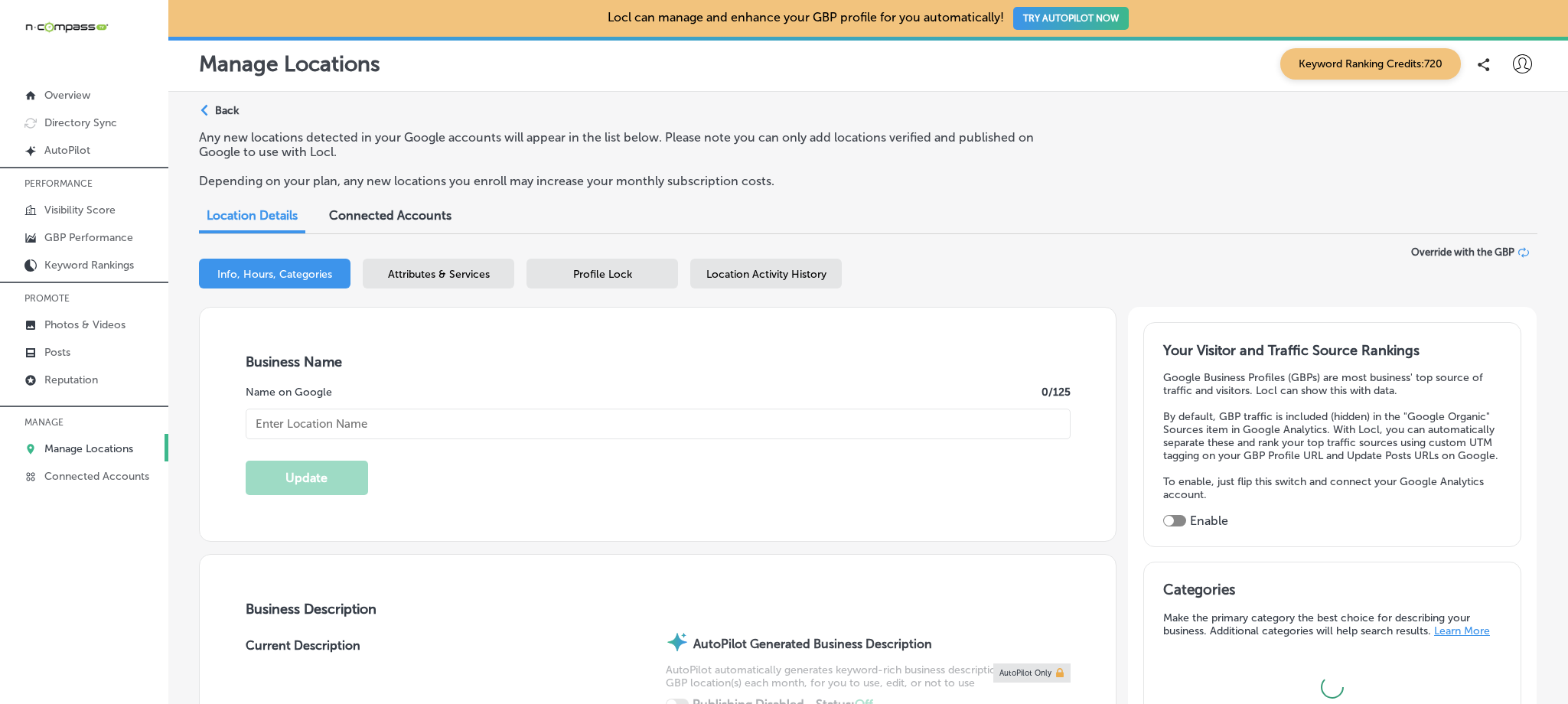
type input "Zivel - Performance and Recovery [PERSON_NAME]"
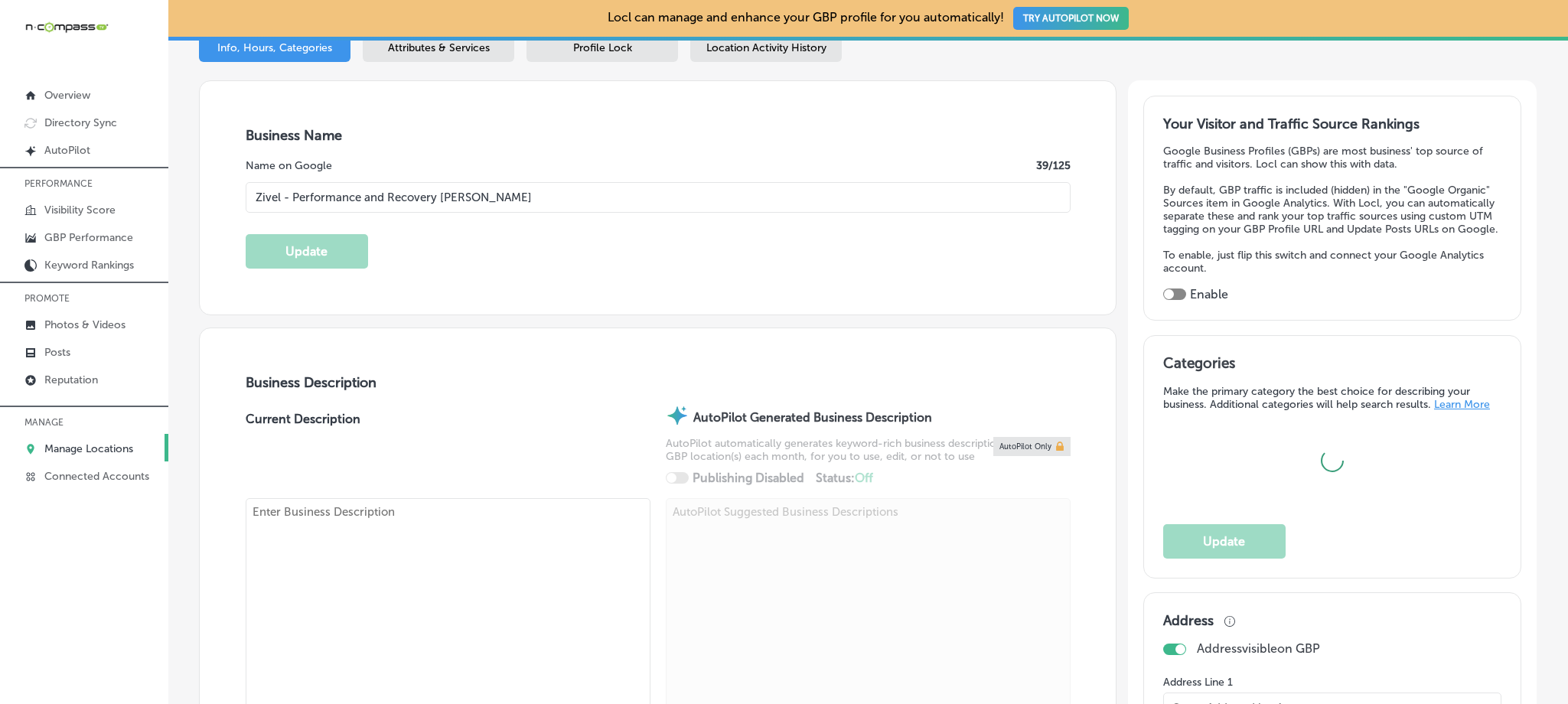
type input "[STREET_ADDRESS] Suite C"
type input "[PERSON_NAME]"
type input "80134-3148"
type input "US"
type input "[URL][DOMAIN_NAME][US_STATE][PERSON_NAME]"
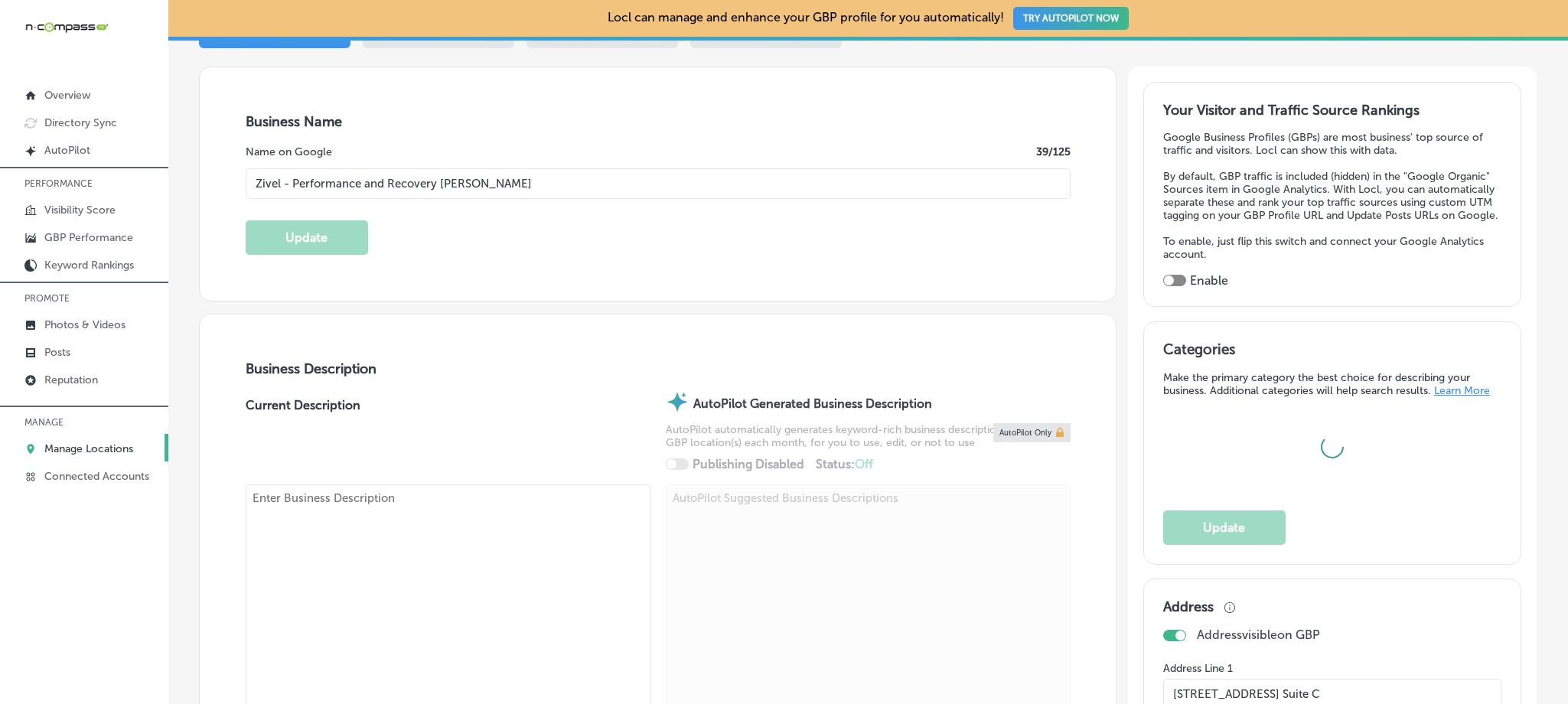
checkbox input "true"
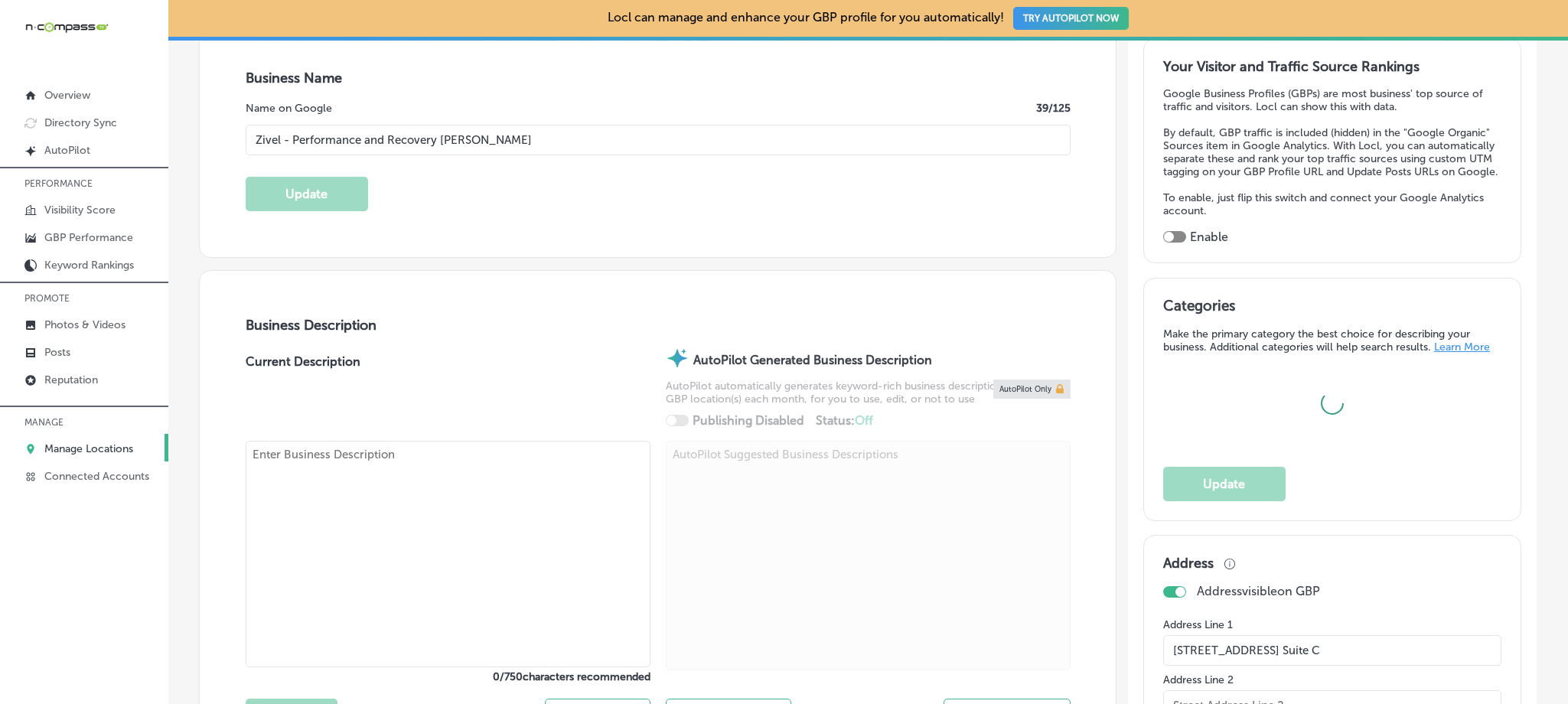
type textarea "[PERSON_NAME] is a premier medical spa offering advanced recovery and wellness …"
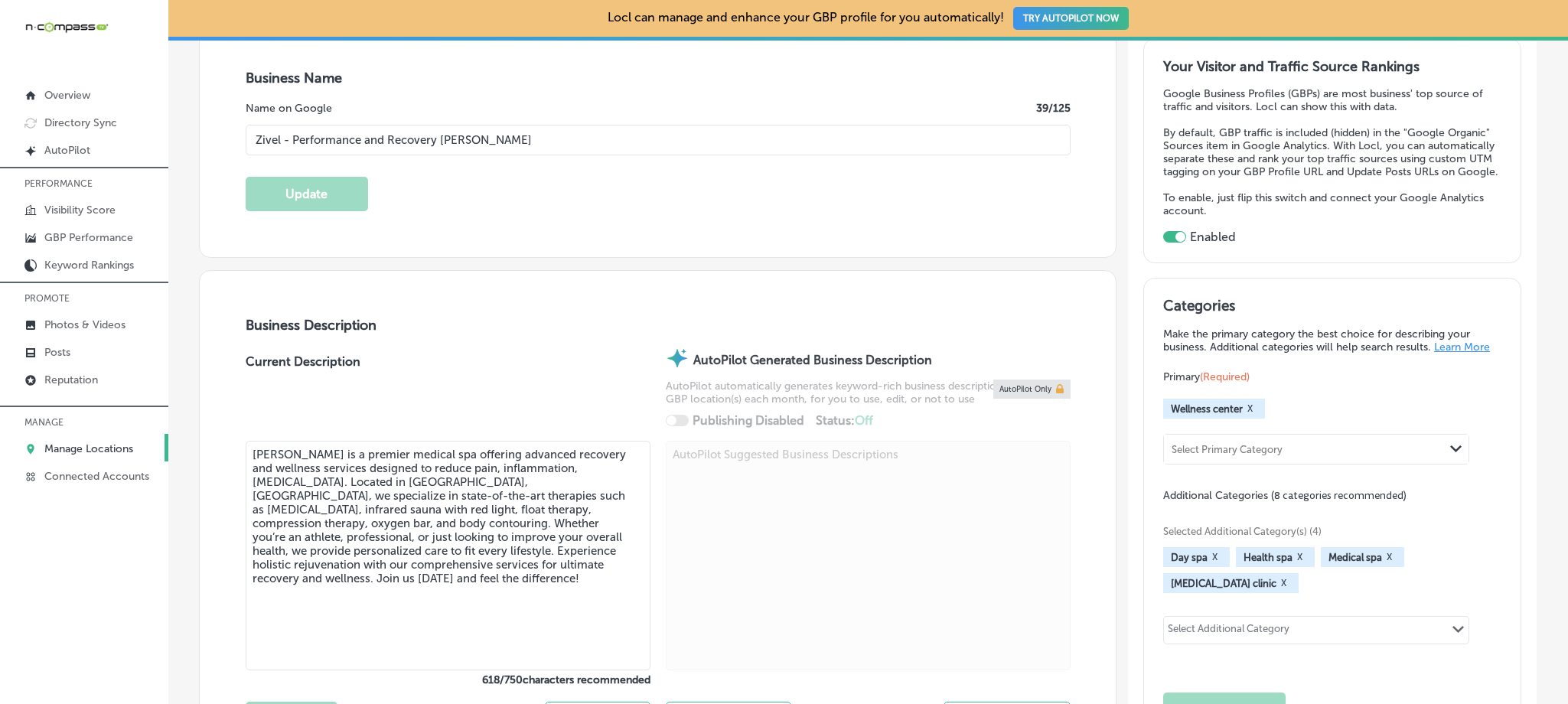
type input "[PHONE_NUMBER]"
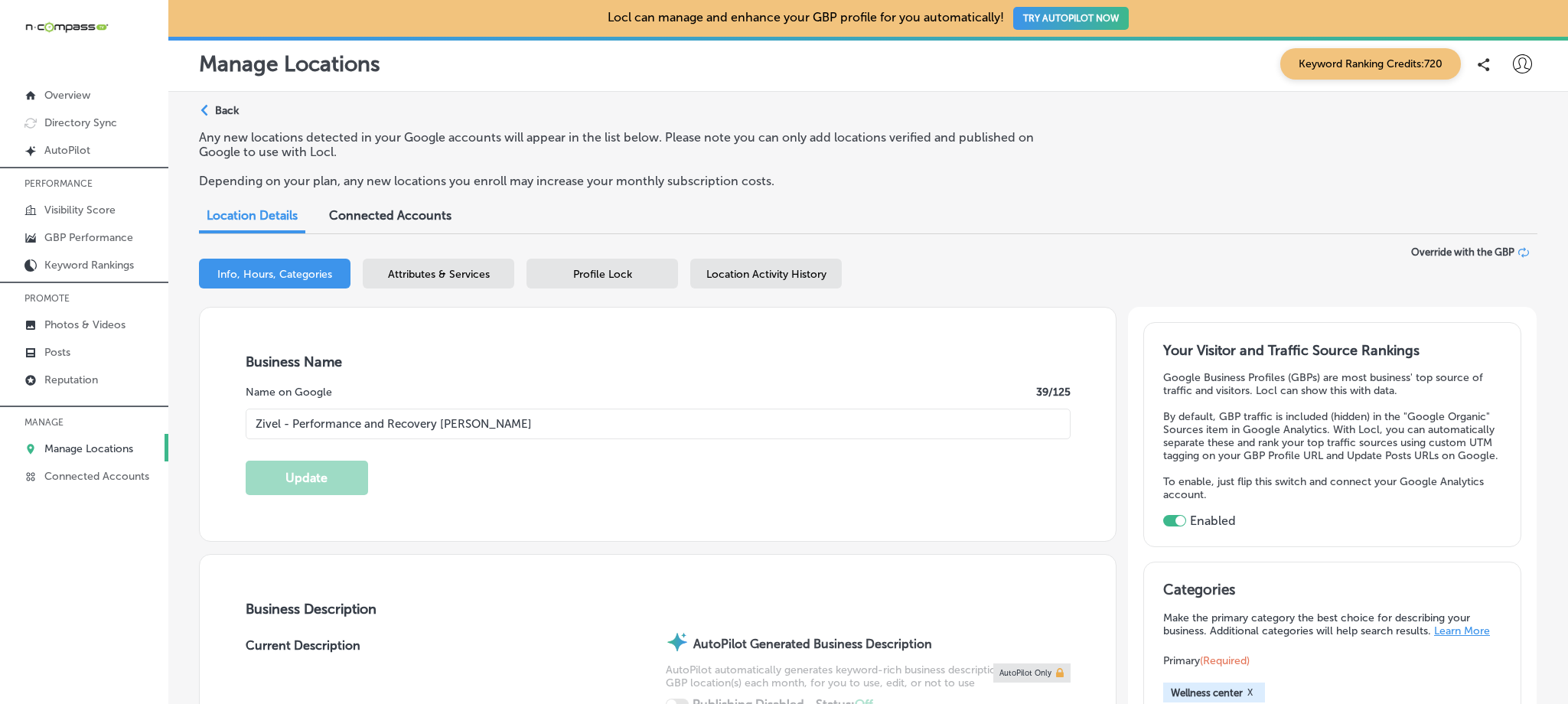
click at [464, 283] on div "Attributes & Services" at bounding box center [438, 274] width 152 height 30
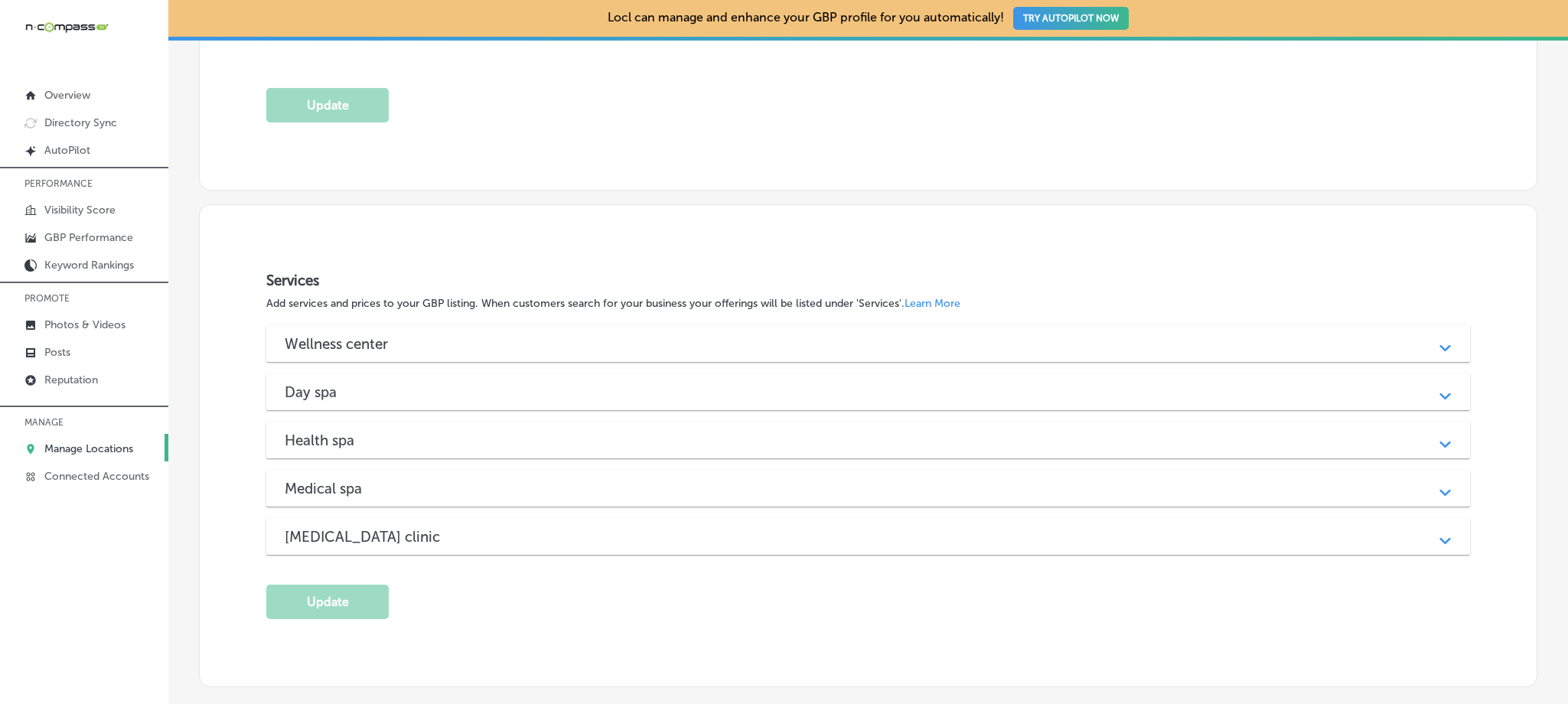
scroll to position [1371, 0]
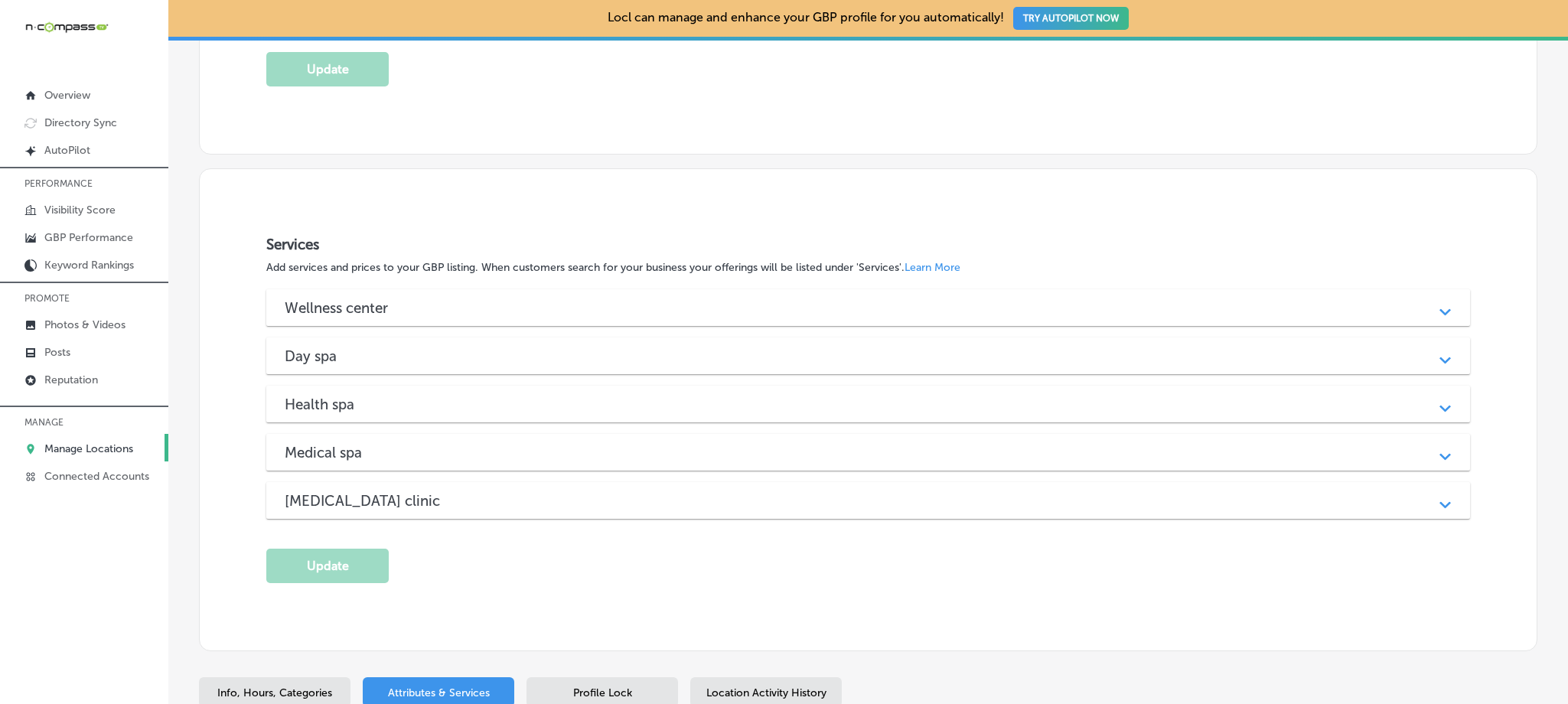
click at [514, 500] on div "[MEDICAL_DATA] clinic" at bounding box center [868, 501] width 1166 height 17
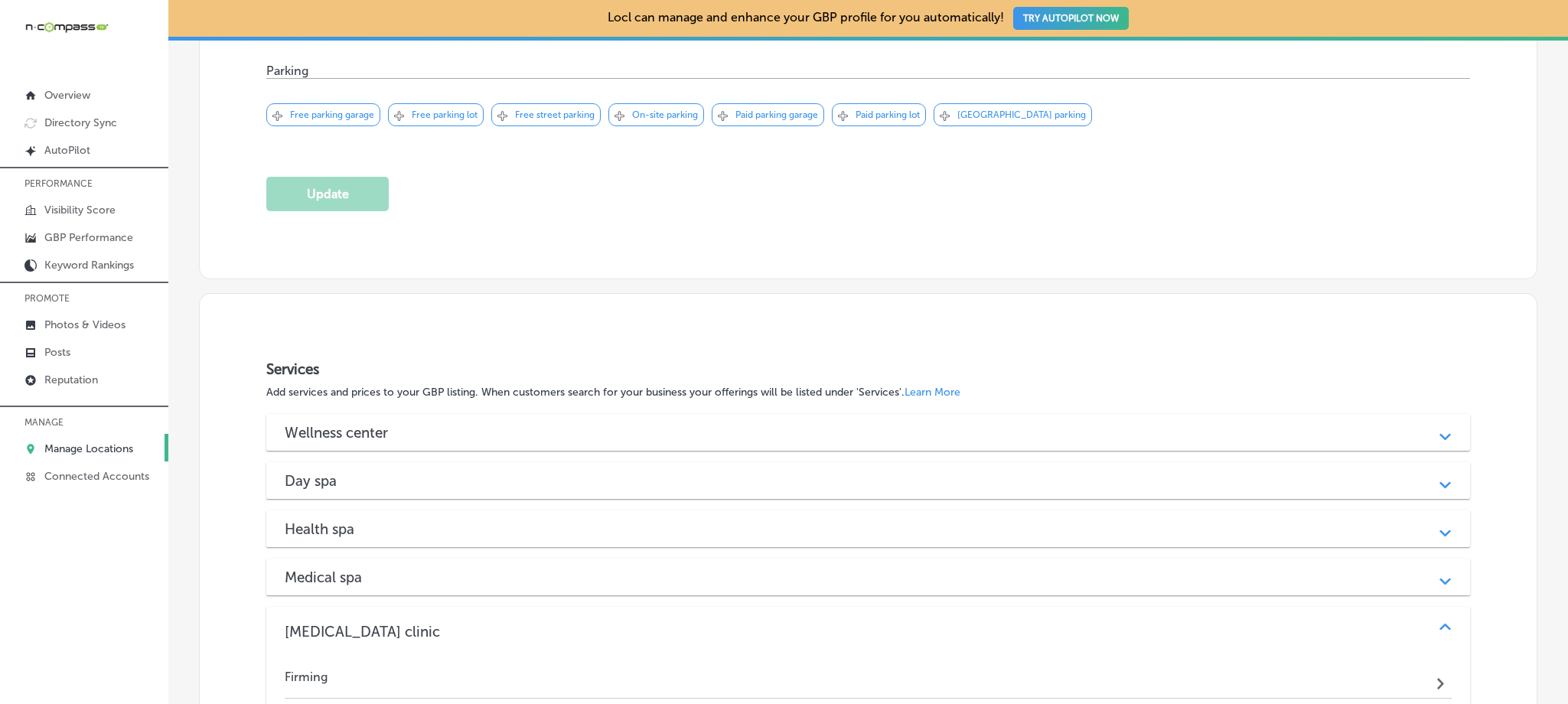
scroll to position [1326, 0]
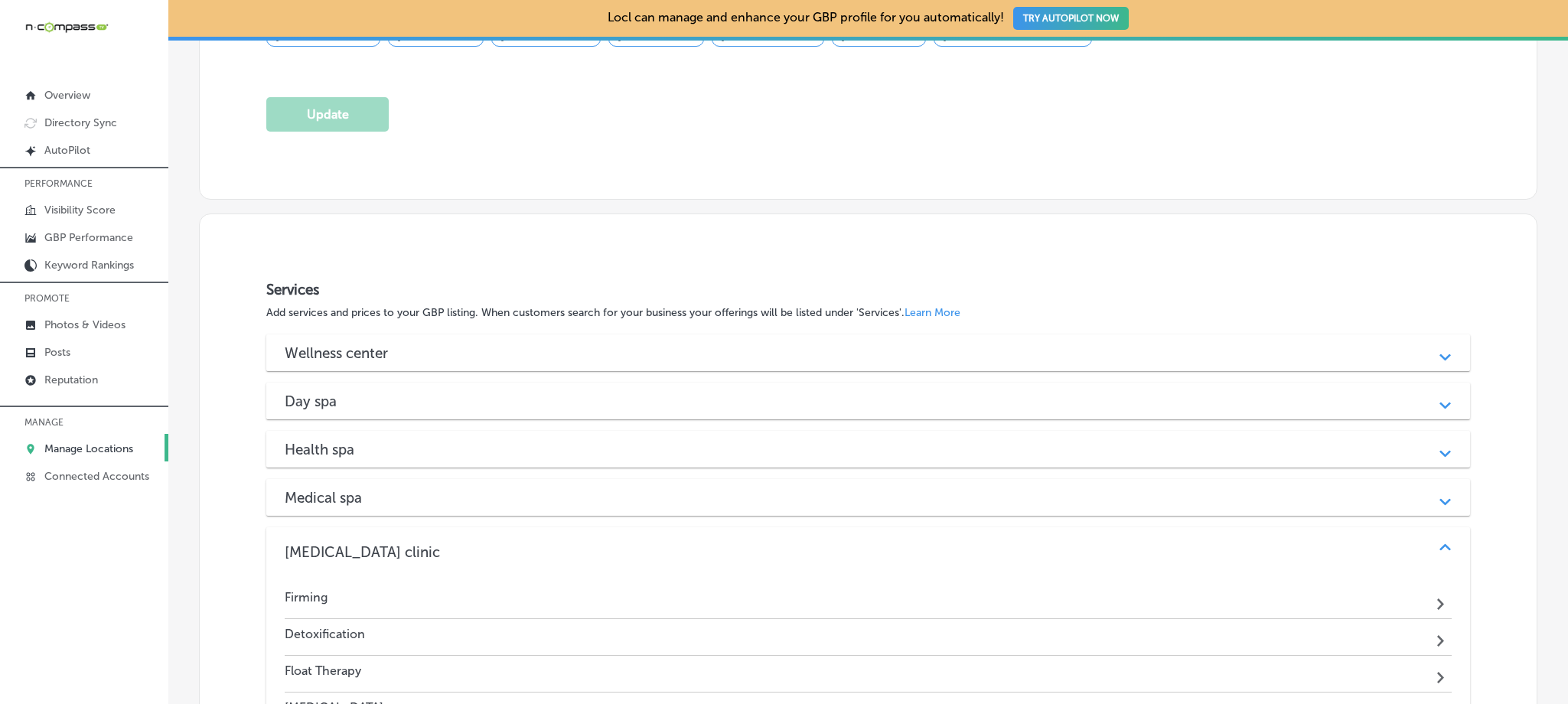
click at [453, 450] on div "Health spa" at bounding box center [868, 449] width 1166 height 17
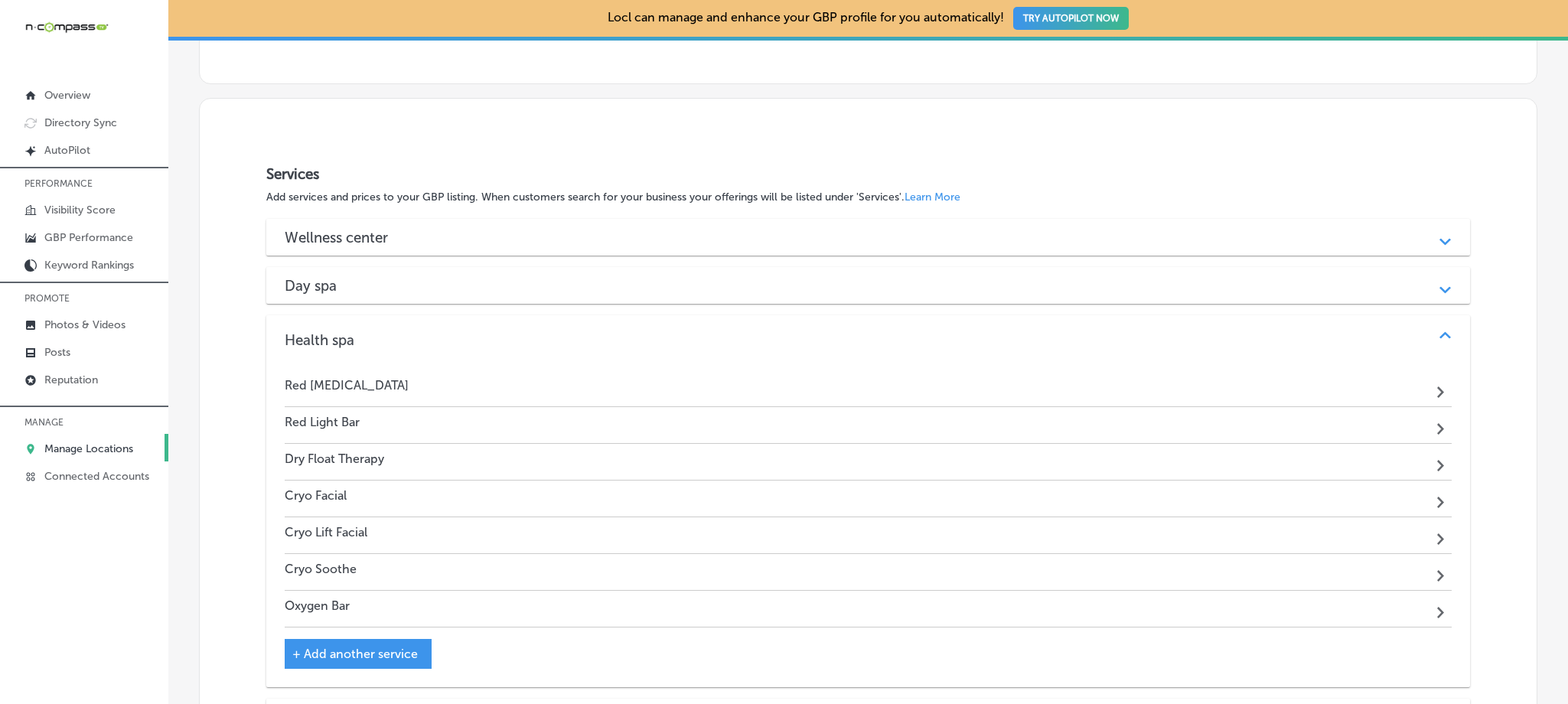
scroll to position [1510, 0]
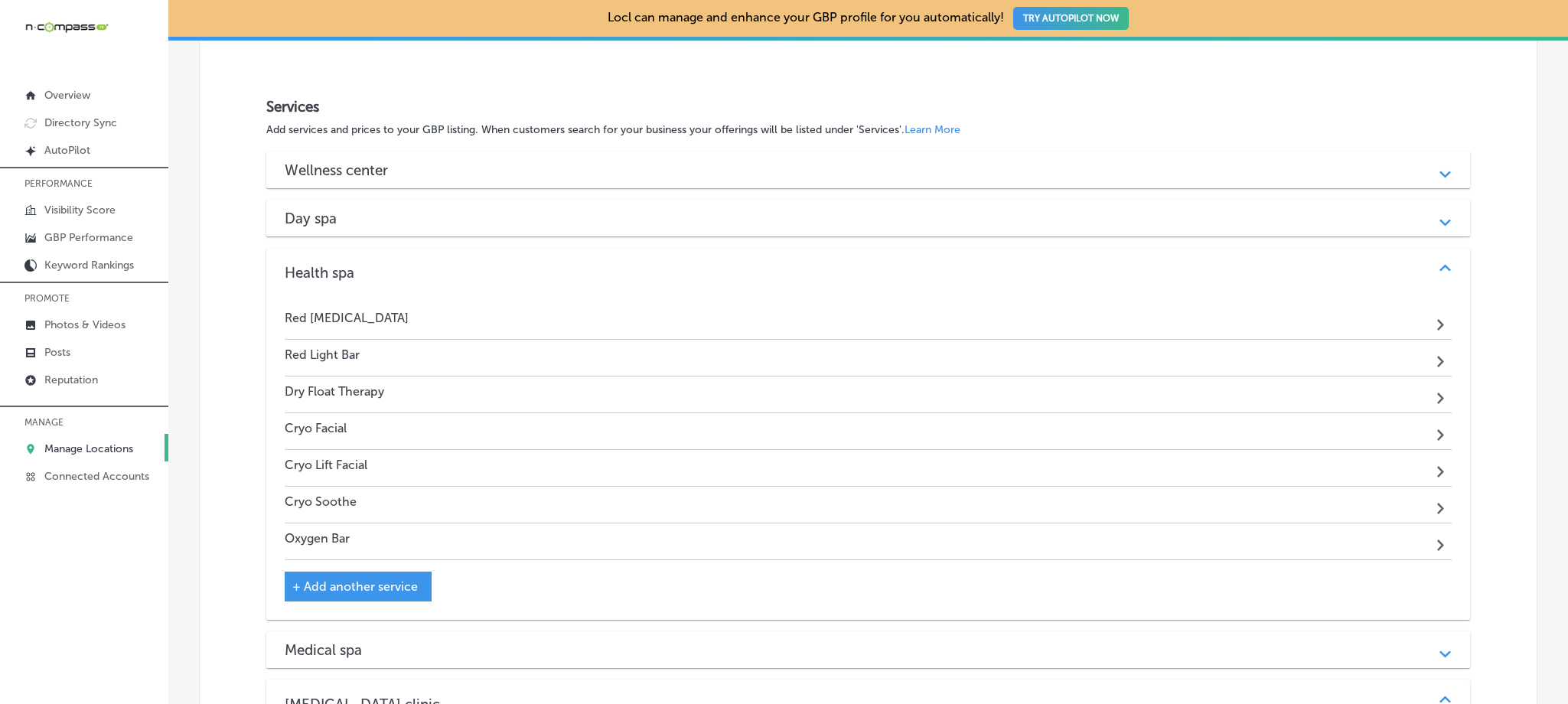
click at [454, 220] on div "Day spa" at bounding box center [868, 218] width 1166 height 17
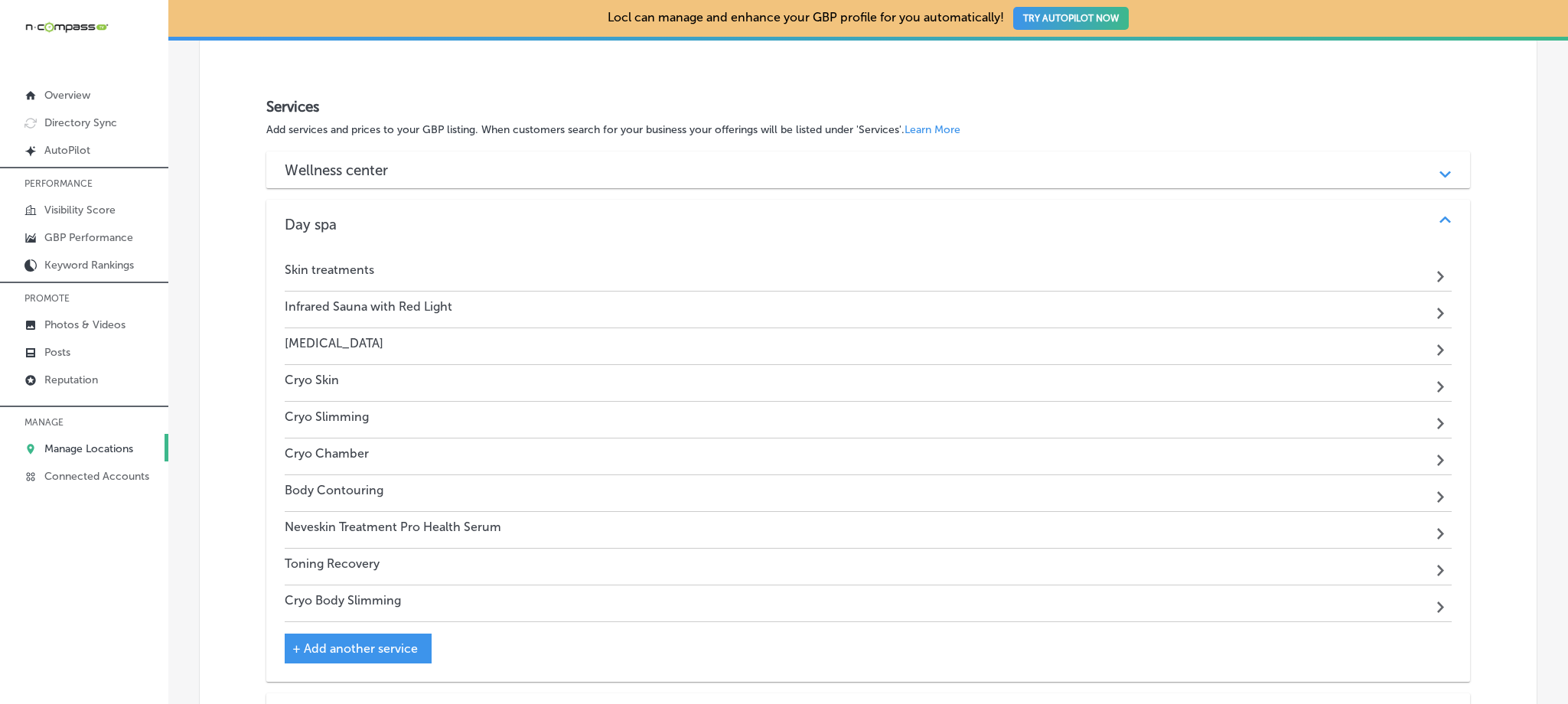
click at [455, 173] on div "Wellness center" at bounding box center [868, 170] width 1166 height 17
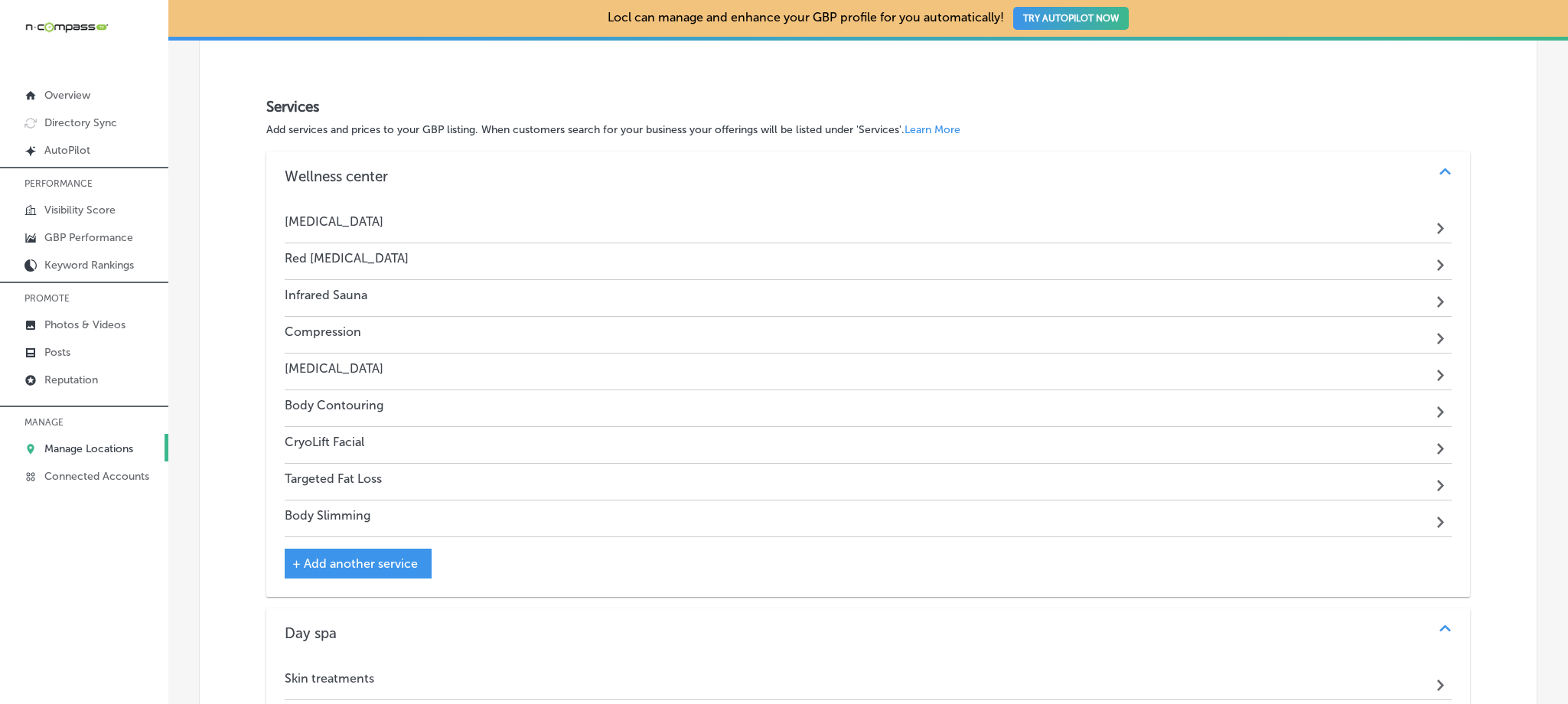
click at [455, 173] on div "Wellness center" at bounding box center [868, 176] width 1166 height 17
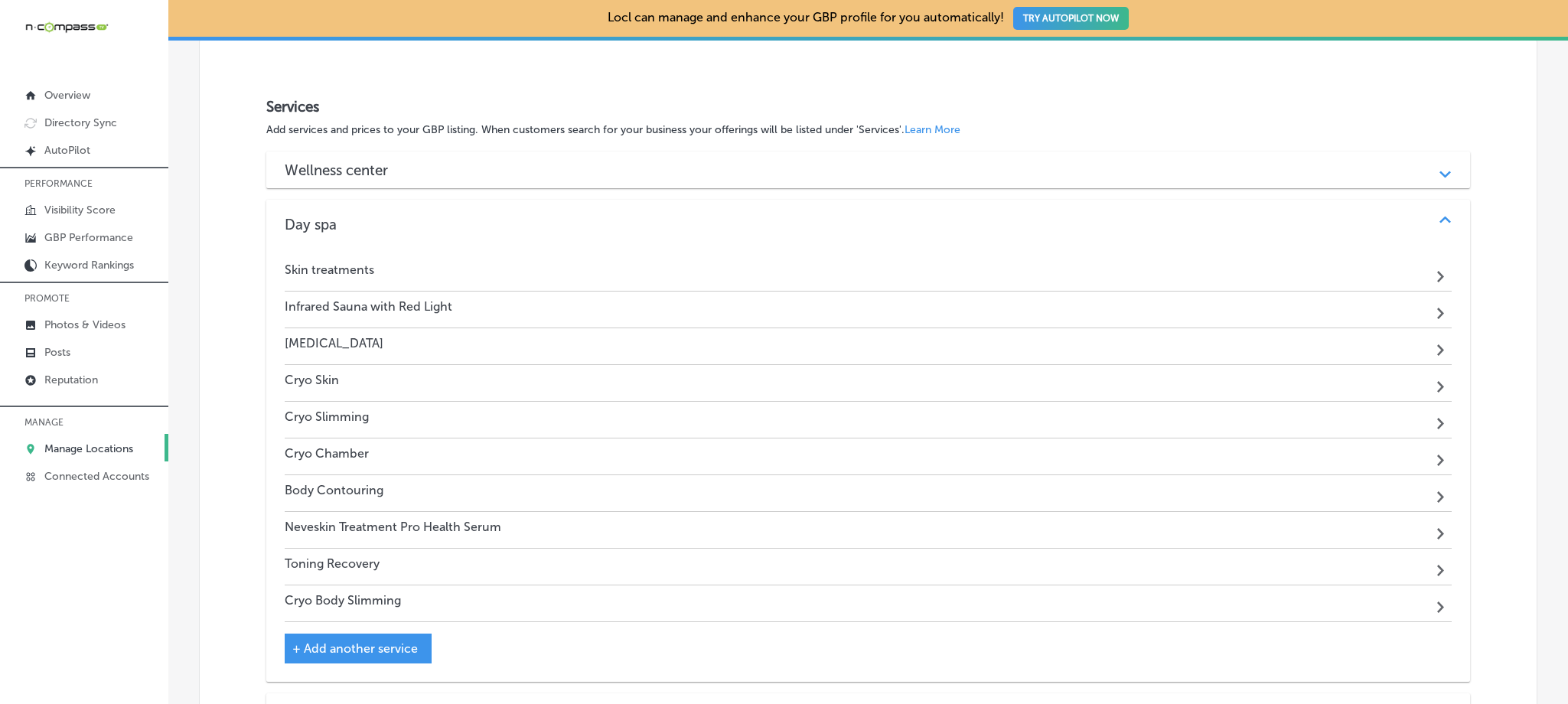
click at [455, 167] on div "Wellness center" at bounding box center [868, 170] width 1166 height 17
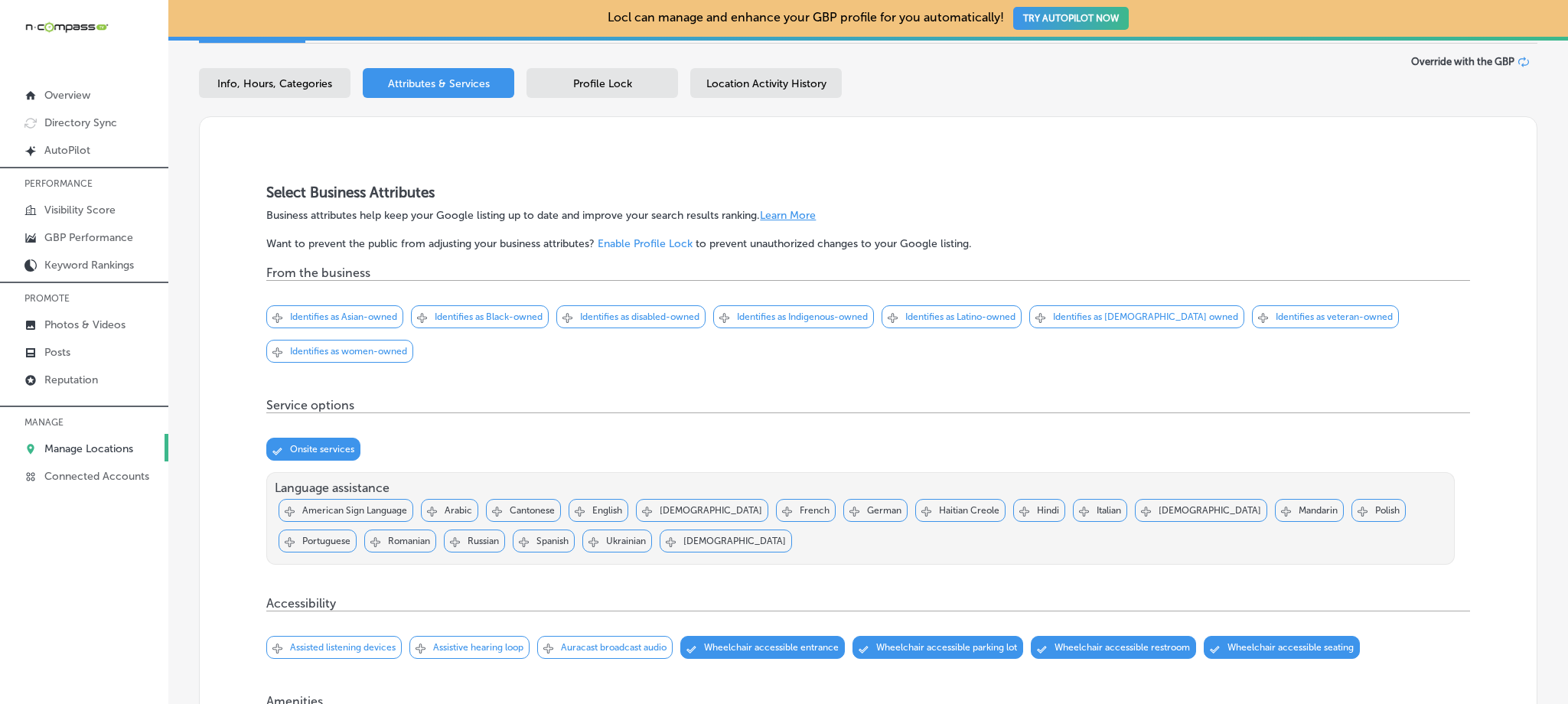
scroll to position [0, 0]
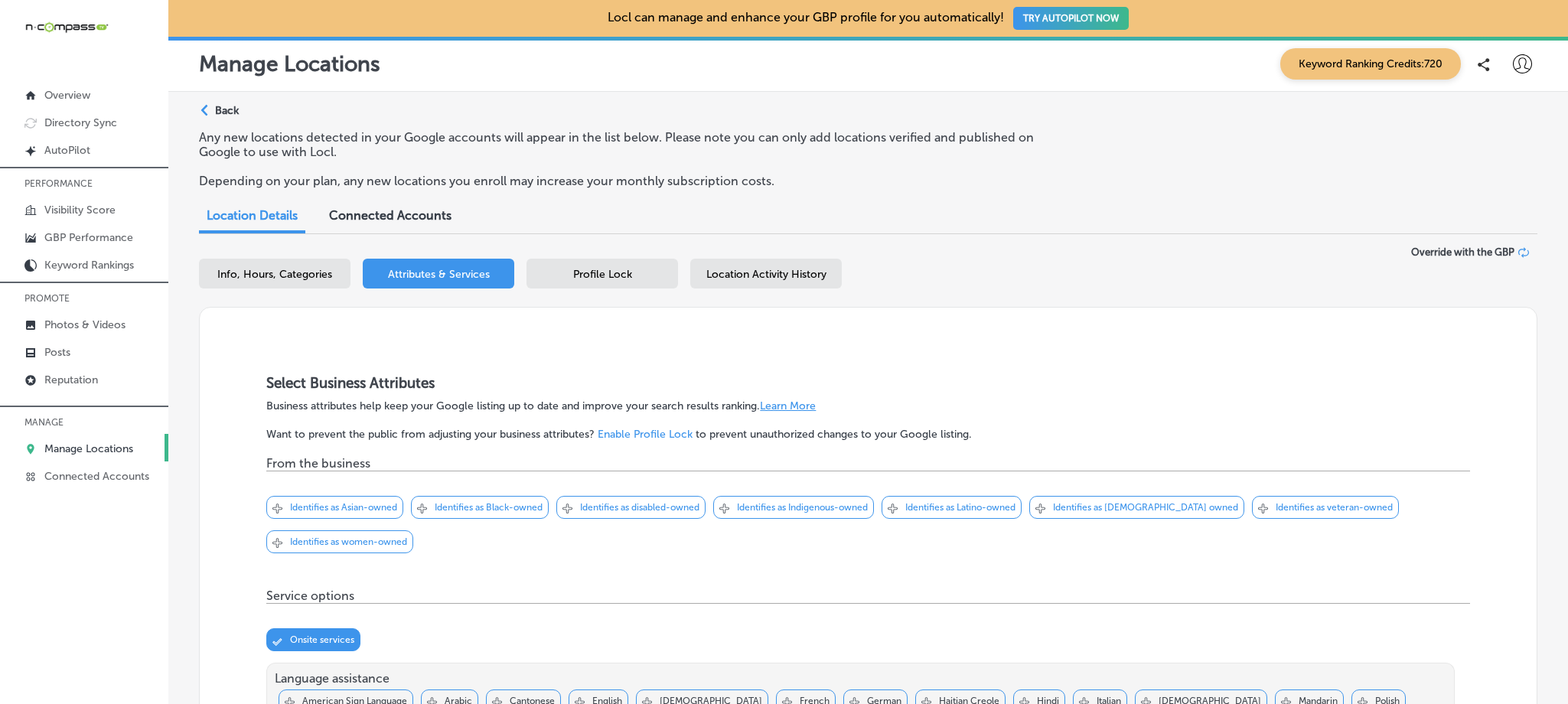
click at [213, 107] on div "Path Created with Sketch. Back" at bounding box center [219, 117] width 40 height 27
